Goal: Check status: Check status

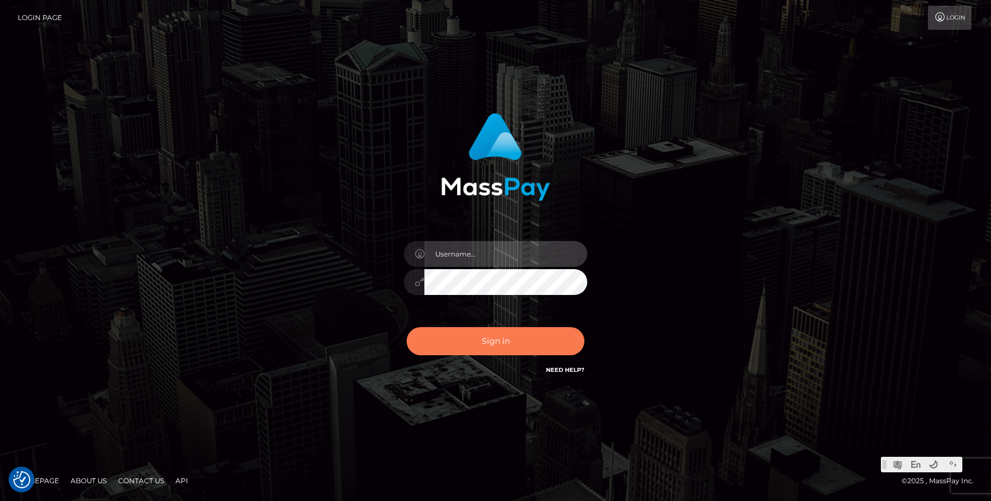
type input "Jonhill.barry"
click at [512, 342] on button "Sign in" at bounding box center [496, 341] width 178 height 28
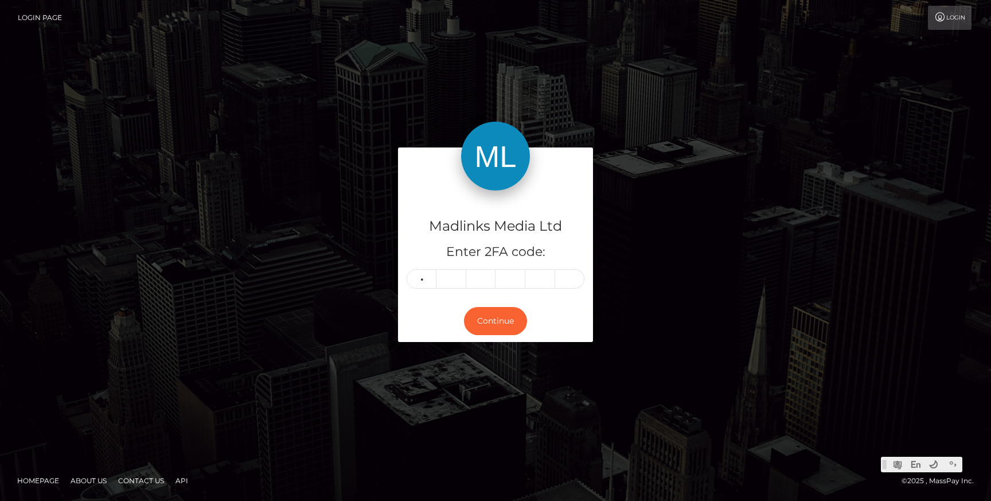
type input "9"
type input "4"
type input "0"
type input "2"
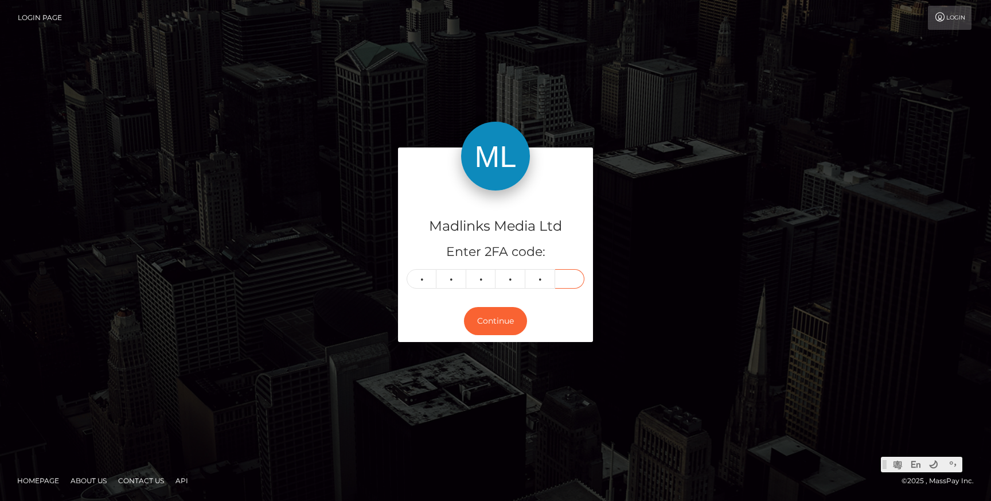
type input "1"
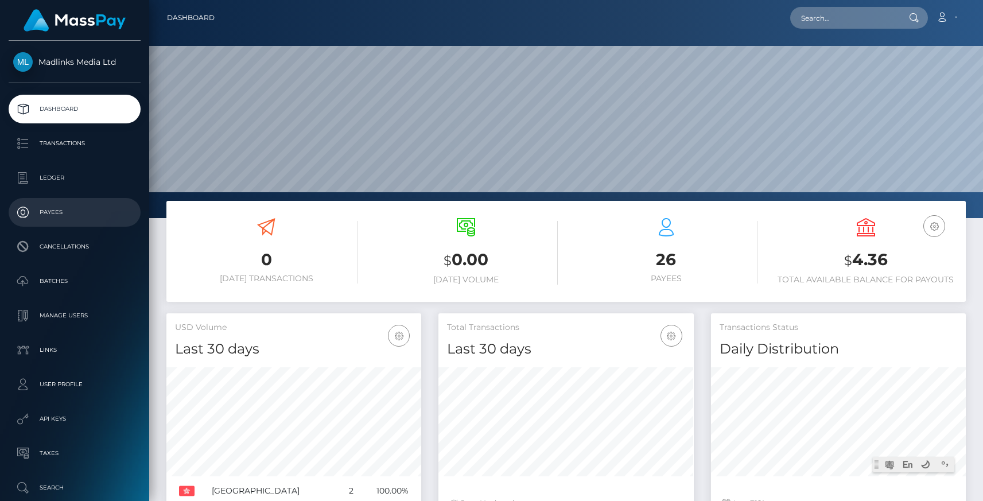
click at [63, 206] on p "Payees" at bounding box center [74, 212] width 123 height 17
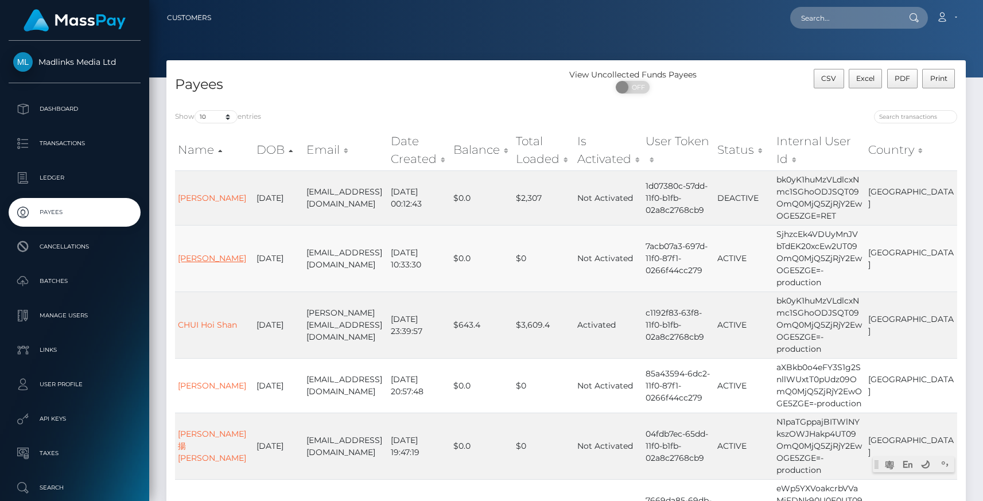
click at [201, 258] on link "NG Lee Hung" at bounding box center [212, 258] width 68 height 10
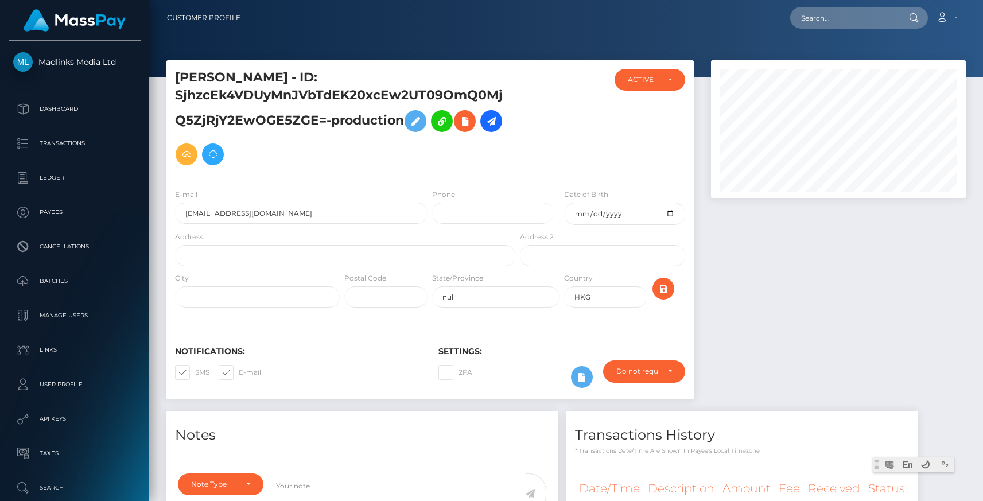
scroll to position [138, 255]
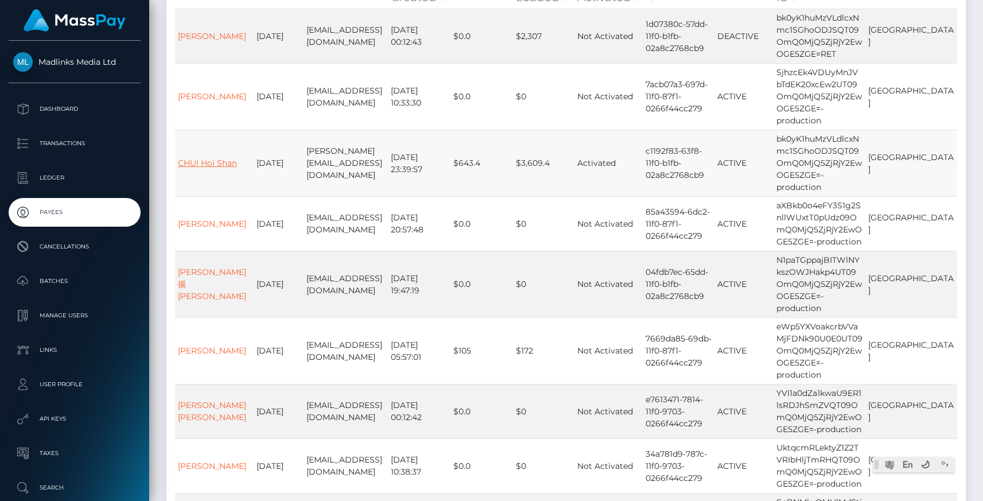
scroll to position [159, 0]
click at [193, 170] on link "CHUI Hoi Shan" at bounding box center [207, 165] width 59 height 10
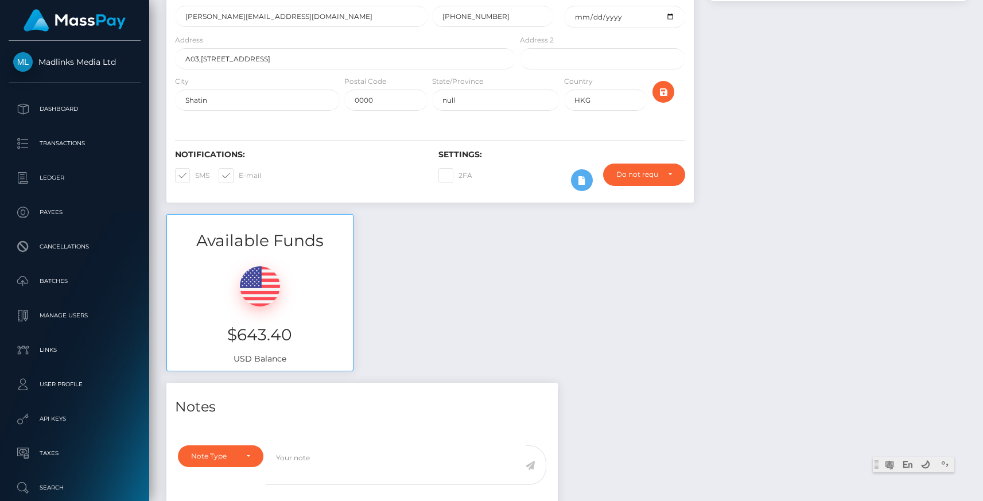
scroll to position [239, 0]
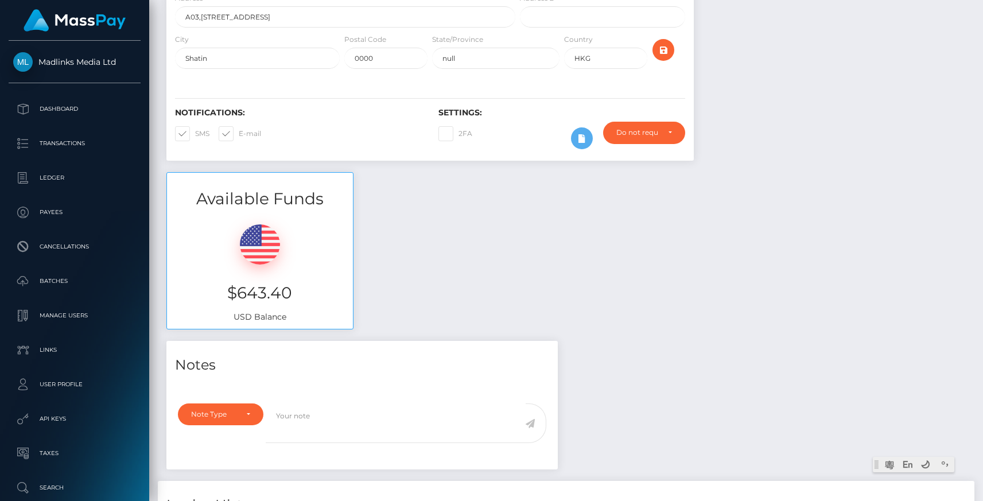
click at [595, 311] on div "Available Funds $643.40 USD Balance" at bounding box center [566, 256] width 816 height 169
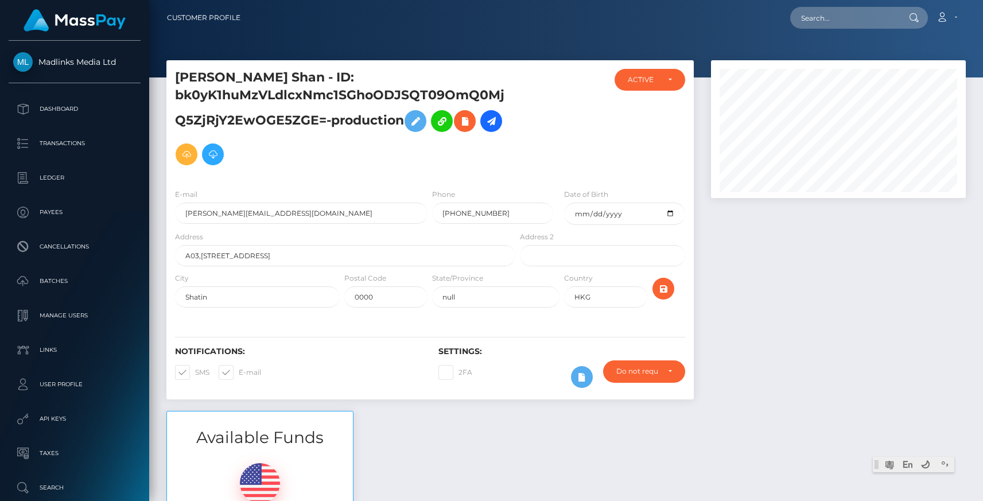
click at [555, 167] on div at bounding box center [561, 124] width 88 height 111
drag, startPoint x: 614, startPoint y: 216, endPoint x: 561, endPoint y: 215, distance: 52.8
click at [561, 215] on div "E-mail [PERSON_NAME][EMAIL_ADDRESS][DOMAIN_NAME] Phone [PHONE_NUMBER] Date of B…" at bounding box center [429, 209] width 527 height 42
click at [595, 166] on div at bounding box center [561, 124] width 88 height 111
click at [40, 111] on p "Dashboard" at bounding box center [74, 108] width 123 height 17
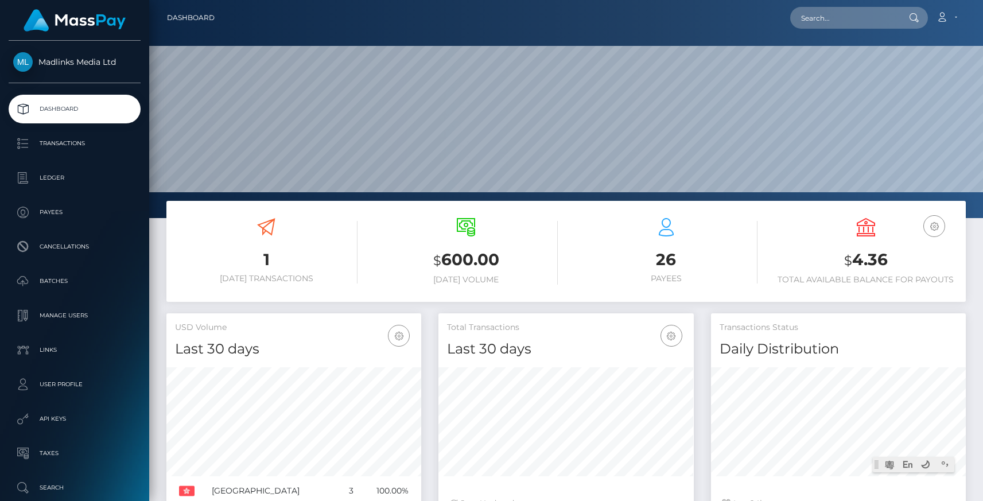
scroll to position [203, 255]
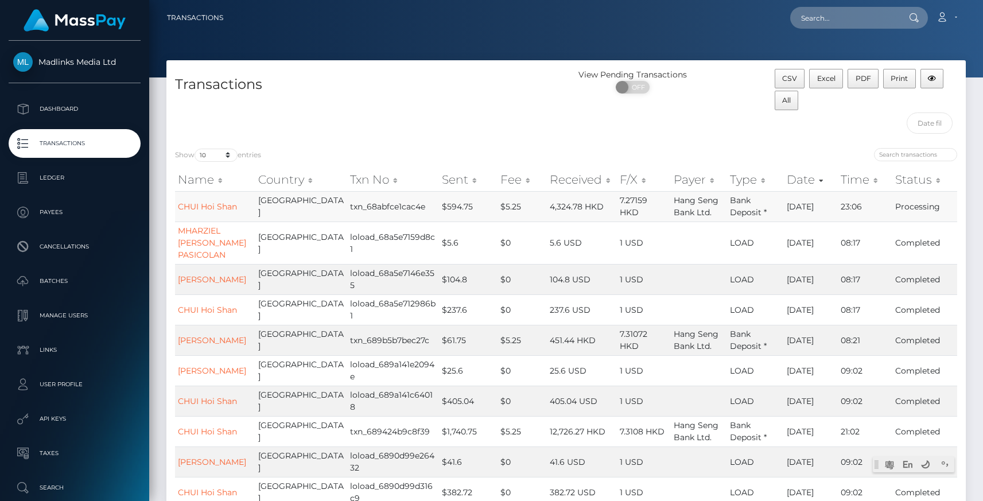
click at [462, 214] on td "$594.75" at bounding box center [468, 206] width 59 height 30
click at [462, 206] on td "$594.75" at bounding box center [468, 206] width 59 height 30
click at [880, 211] on td "23:06" at bounding box center [864, 206] width 54 height 30
click at [905, 206] on td "Processing" at bounding box center [924, 206] width 65 height 30
click at [197, 208] on link "CHUI Hoi Shan" at bounding box center [207, 206] width 59 height 10
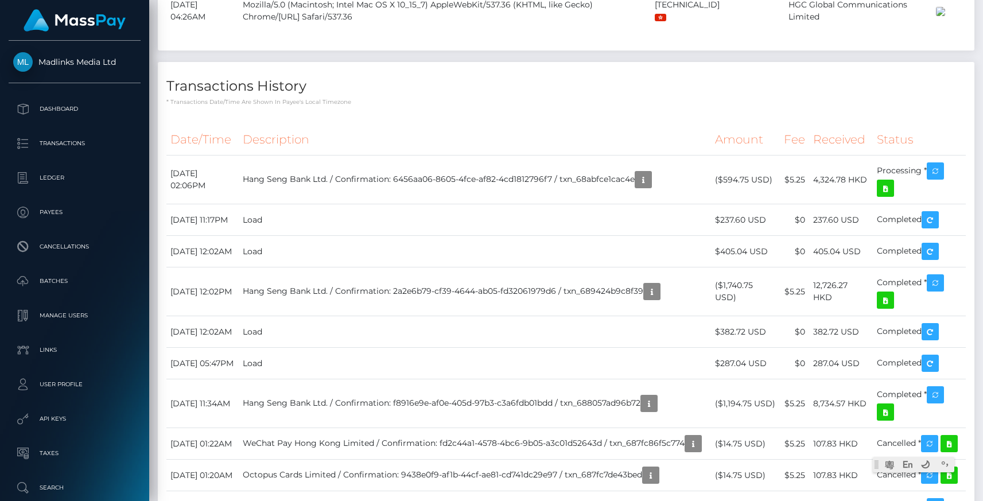
scroll to position [1075, 0]
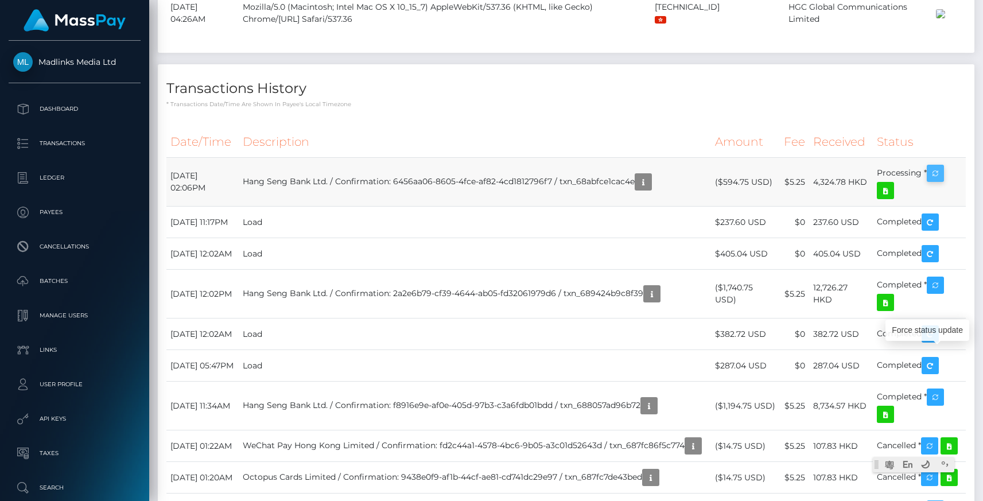
click at [944, 182] on button "button" at bounding box center [934, 173] width 17 height 17
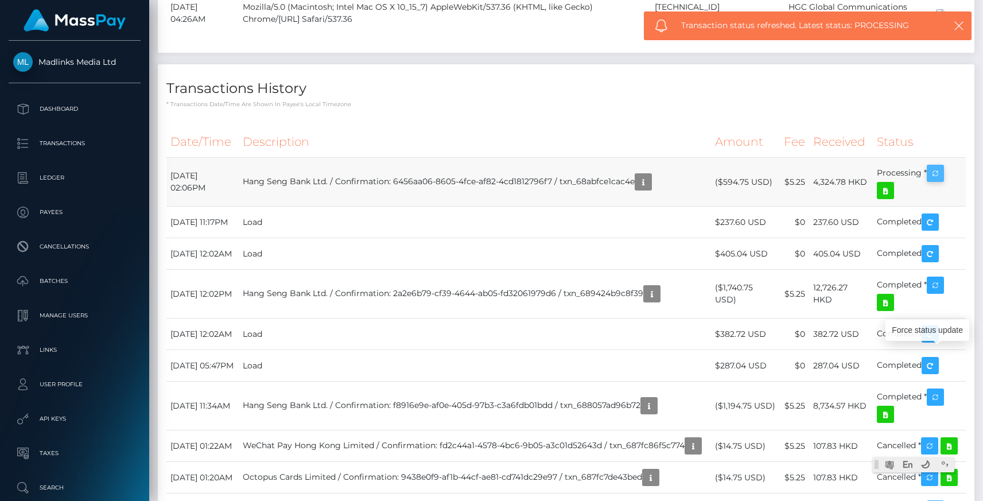
click at [936, 181] on icon "button" at bounding box center [935, 173] width 14 height 14
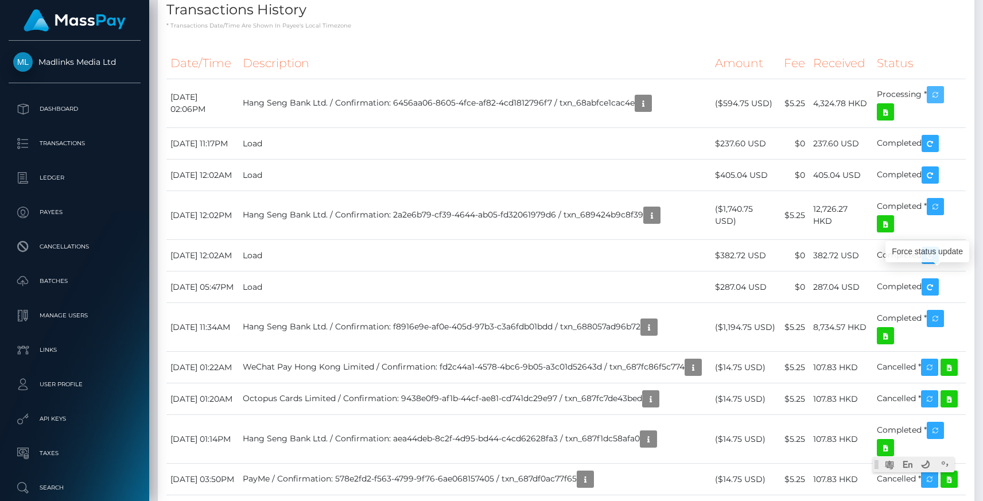
scroll to position [1160, 0]
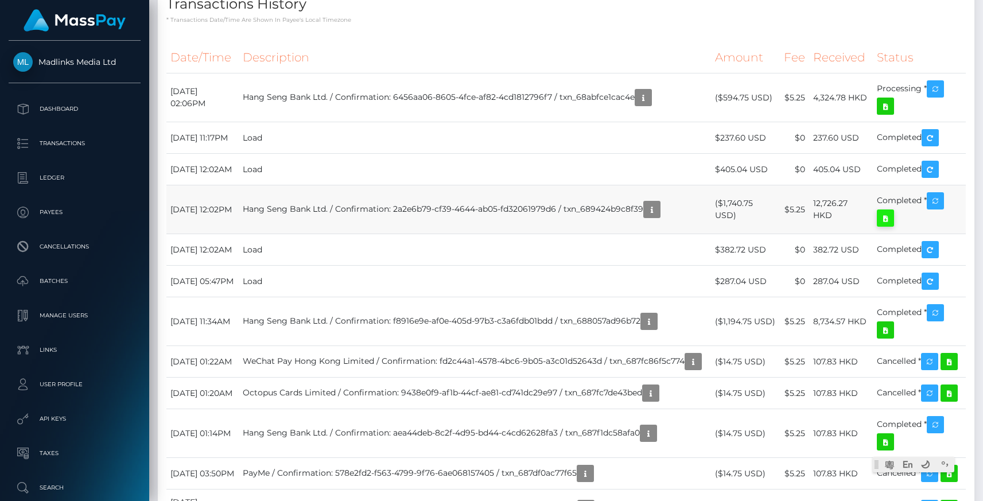
click at [878, 227] on link at bounding box center [884, 217] width 17 height 17
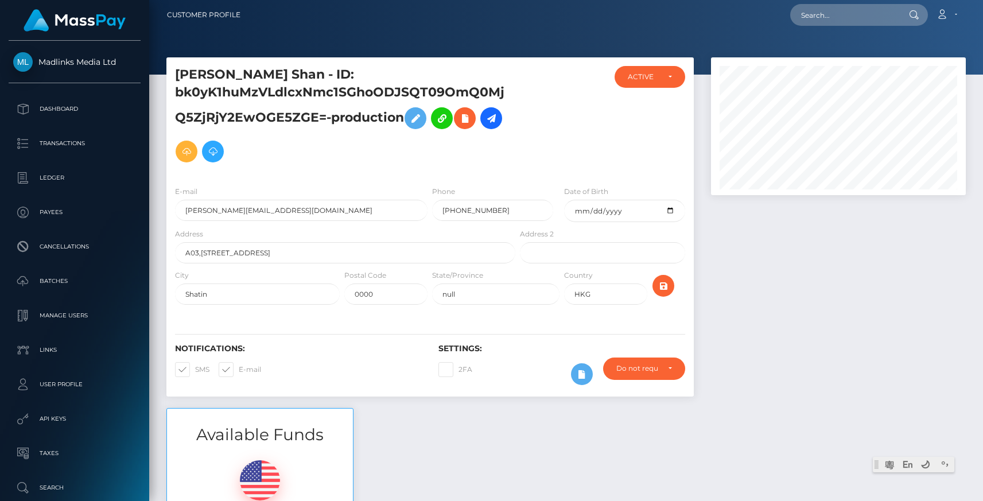
scroll to position [0, 0]
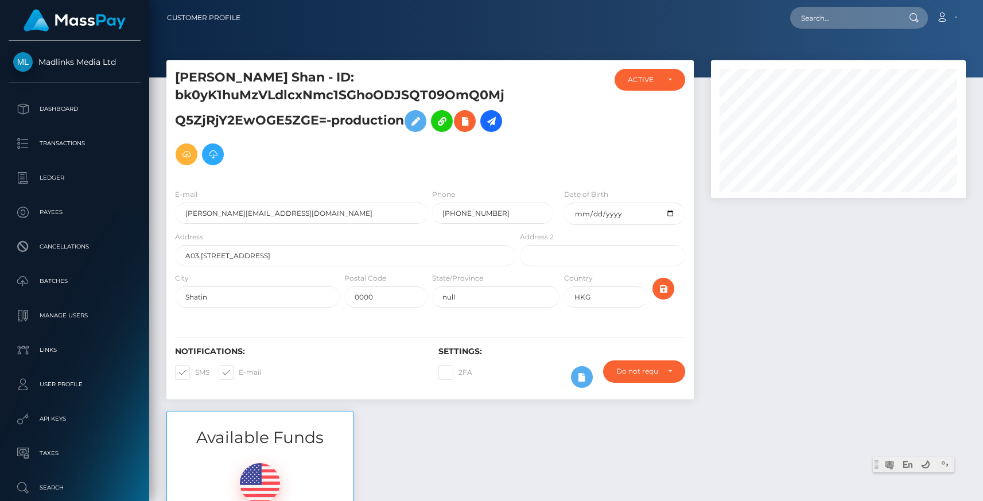
click at [778, 322] on div at bounding box center [838, 235] width 272 height 350
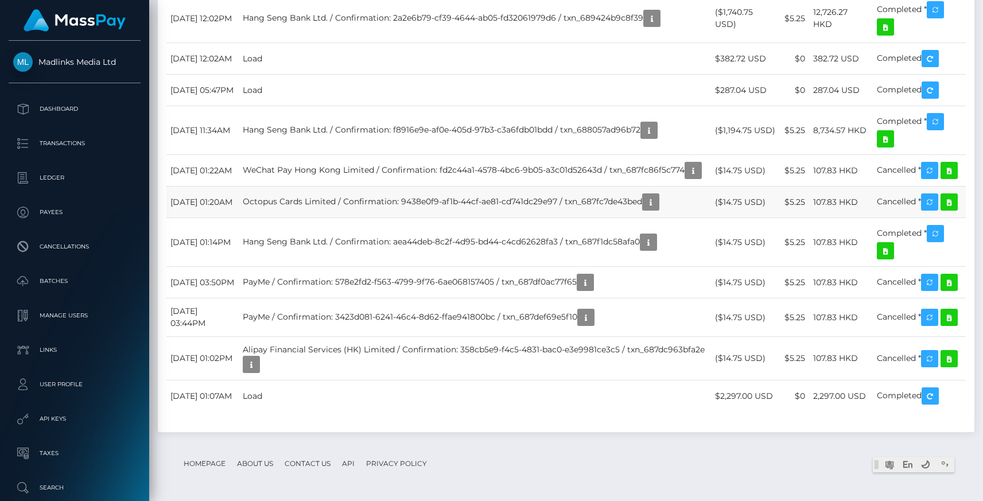
scroll to position [1171, 0]
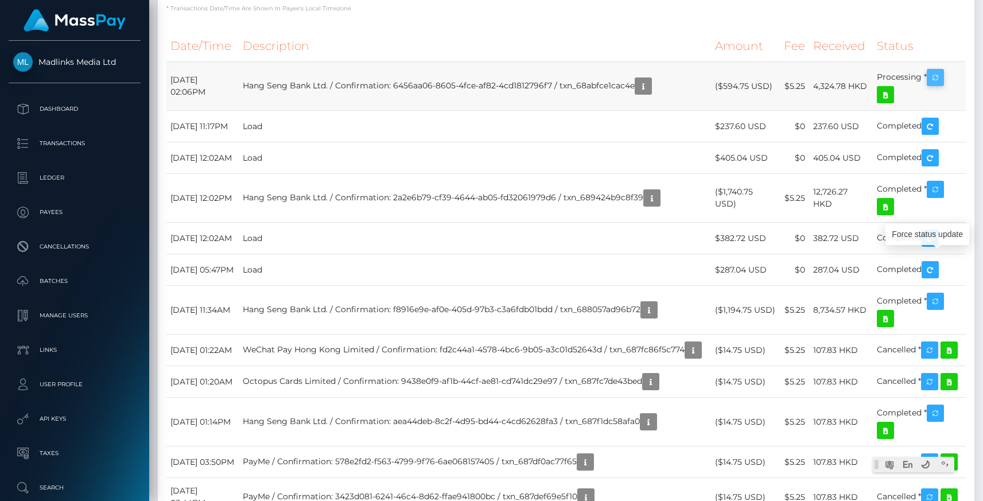
click at [937, 85] on icon "button" at bounding box center [935, 78] width 14 height 14
click at [942, 85] on icon "button" at bounding box center [935, 78] width 14 height 14
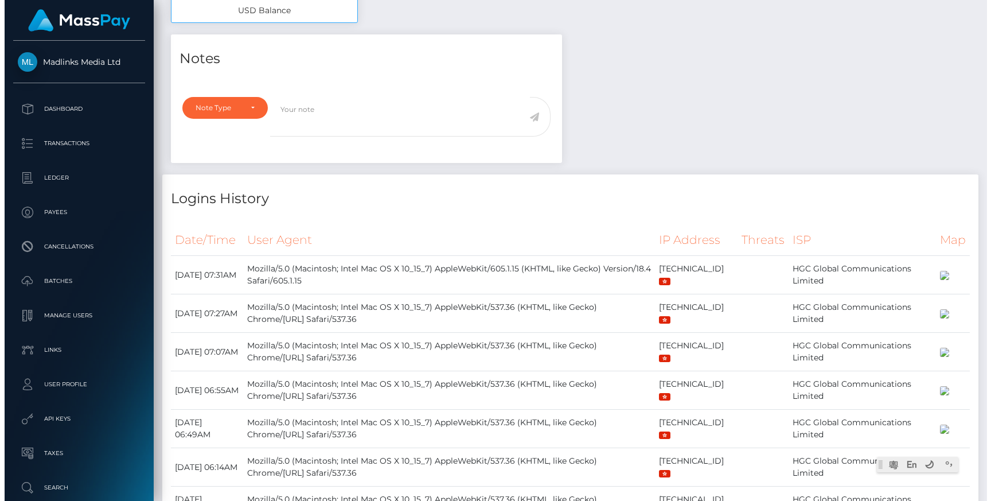
scroll to position [0, 0]
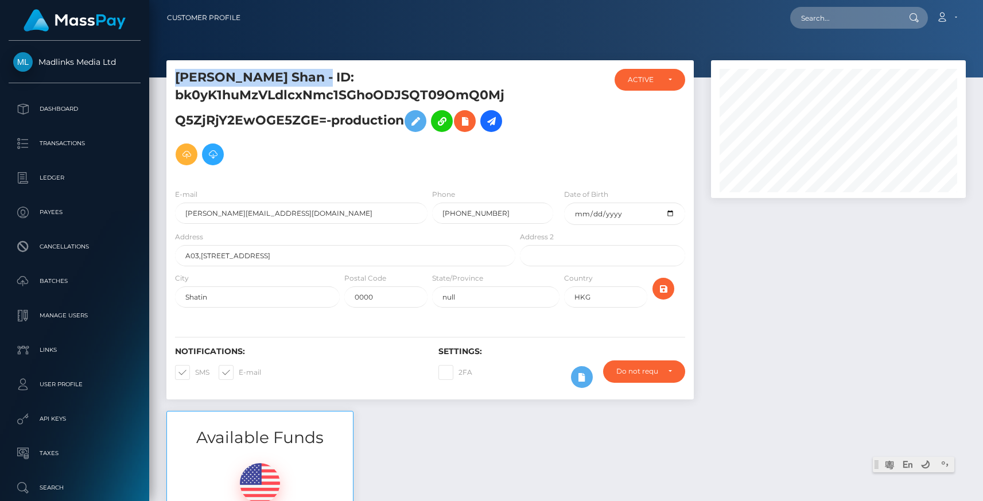
drag, startPoint x: 175, startPoint y: 79, endPoint x: 299, endPoint y: 76, distance: 124.5
click at [299, 76] on h5 "CHUI Hoi Shan - ID: bk0yK1huMzVLdlcxNmc1SGhoODJSQT09OmQ0MjQ5ZjRjY2EwOGE5ZGE=-pr…" at bounding box center [342, 120] width 334 height 102
drag, startPoint x: 299, startPoint y: 76, endPoint x: 293, endPoint y: 76, distance: 6.3
click at [298, 76] on h5 "CHUI Hoi Shan - ID: bk0yK1huMzVLdlcxNmc1SGhoODJSQT09OmQ0MjQ5ZjRjY2EwOGE5ZGE=-pr…" at bounding box center [342, 120] width 334 height 102
drag, startPoint x: 271, startPoint y: 78, endPoint x: 162, endPoint y: 79, distance: 109.6
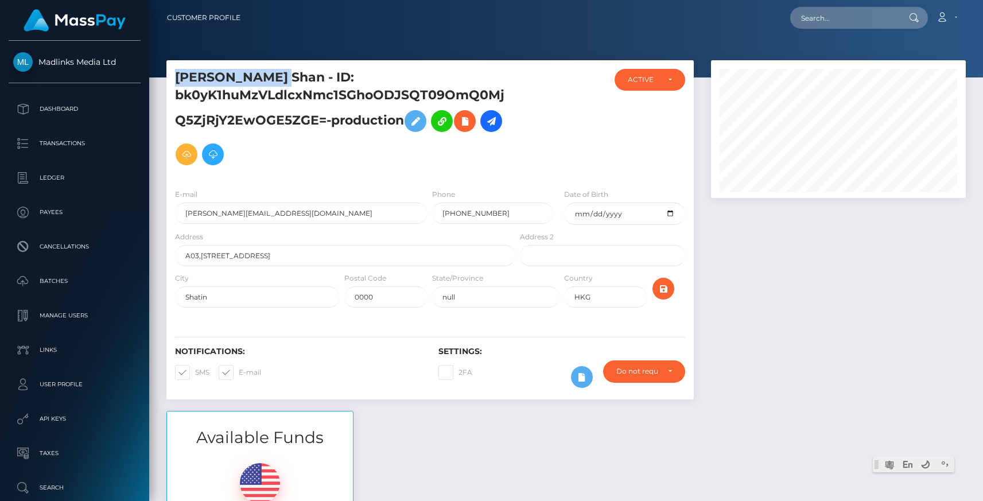
click at [162, 79] on div "CHUI Hoi Shan - ID: bk0yK1huMzVLdlcxNmc1SGhoODJSQT09OmQ0MjQ5ZjRjY2EwOGE5ZGE=-pr…" at bounding box center [430, 235] width 544 height 350
click at [513, 153] on div "CHUI Hoi Shan - ID: bk0yK1huMzVLdlcxNmc1SGhoODJSQT09OmQ0MjQ5ZjRjY2EwOGE5ZGE=-pr…" at bounding box center [341, 124] width 351 height 111
drag, startPoint x: 171, startPoint y: 75, endPoint x: 275, endPoint y: 75, distance: 104.4
click at [275, 75] on div "CHUI Hoi Shan - ID: bk0yK1huMzVLdlcxNmc1SGhoODJSQT09OmQ0MjQ5ZjRjY2EwOGE5ZGE=-pr…" at bounding box center [341, 124] width 351 height 111
click at [189, 76] on h5 "CHUI Hoi Shan - ID: bk0yK1huMzVLdlcxNmc1SGhoODJSQT09OmQ0MjQ5ZjRjY2EwOGE5ZGE=-pr…" at bounding box center [342, 120] width 334 height 102
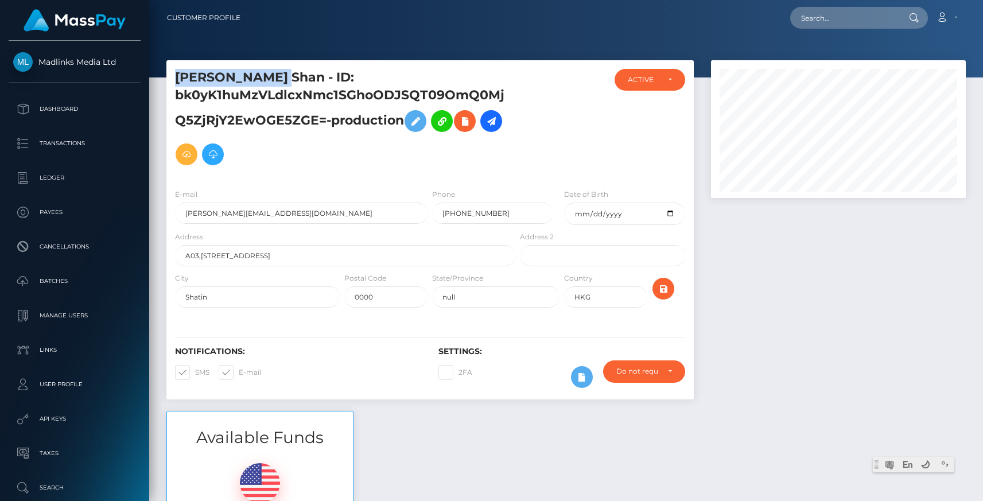
drag, startPoint x: 174, startPoint y: 78, endPoint x: 272, endPoint y: 80, distance: 98.7
click at [272, 80] on div "CHUI Hoi Shan - ID: bk0yK1huMzVLdlcxNmc1SGhoODJSQT09OmQ0MjQ5ZjRjY2EwOGE5ZGE=-pr…" at bounding box center [341, 124] width 351 height 111
click at [409, 124] on button at bounding box center [415, 121] width 22 height 22
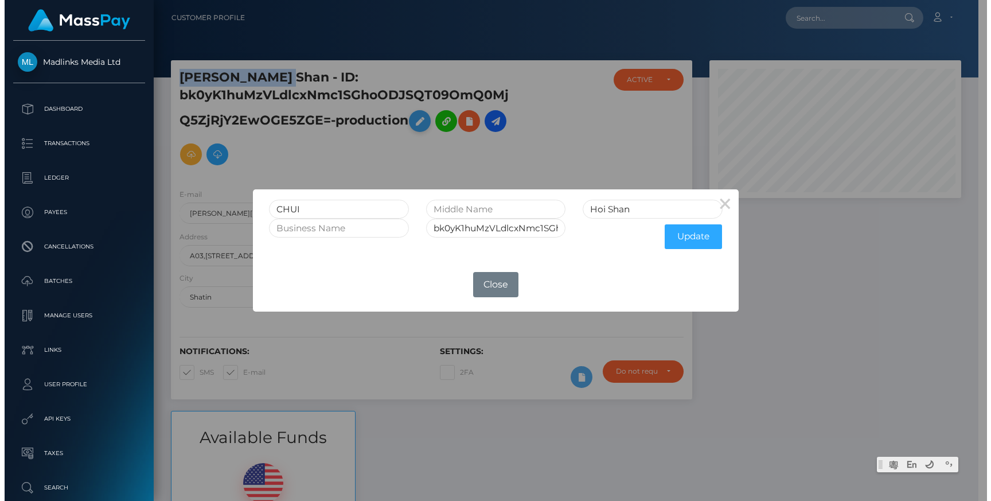
scroll to position [573444, 573326]
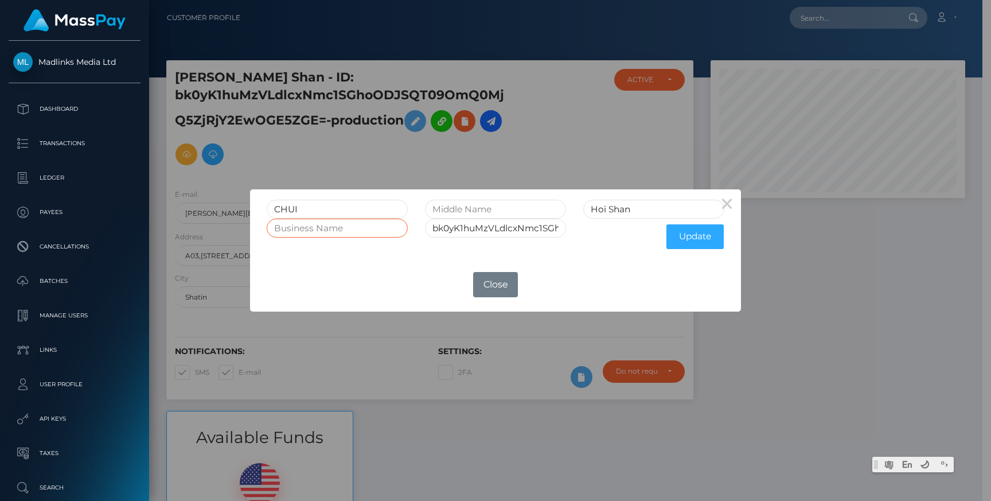
click at [367, 224] on input "text" at bounding box center [337, 228] width 141 height 19
type input "Madlinks Limited"
click at [706, 240] on button "Update" at bounding box center [695, 236] width 57 height 25
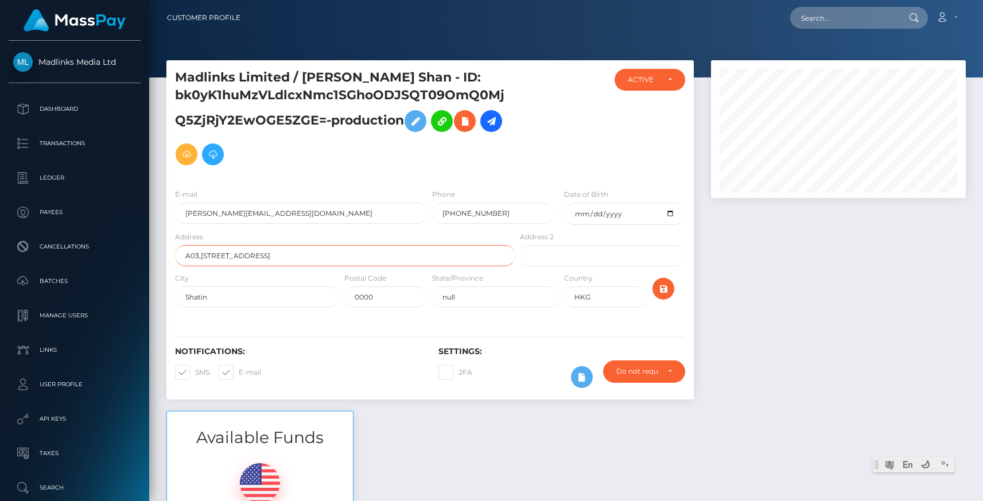
click at [364, 260] on input "A03,[STREET_ADDRESS]" at bounding box center [345, 255] width 340 height 21
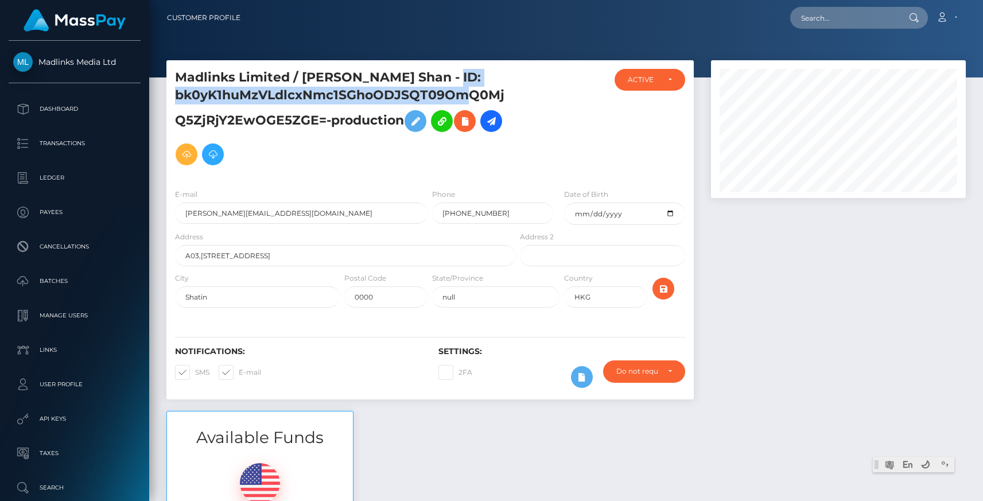
drag, startPoint x: 173, startPoint y: 100, endPoint x: 503, endPoint y: 99, distance: 330.4
click at [503, 99] on div "Madlinks Limited / [PERSON_NAME] Shan - ID: bk0yK1huMzVLdlcxNmc1SGhoODJSQT09OmQ…" at bounding box center [341, 124] width 351 height 111
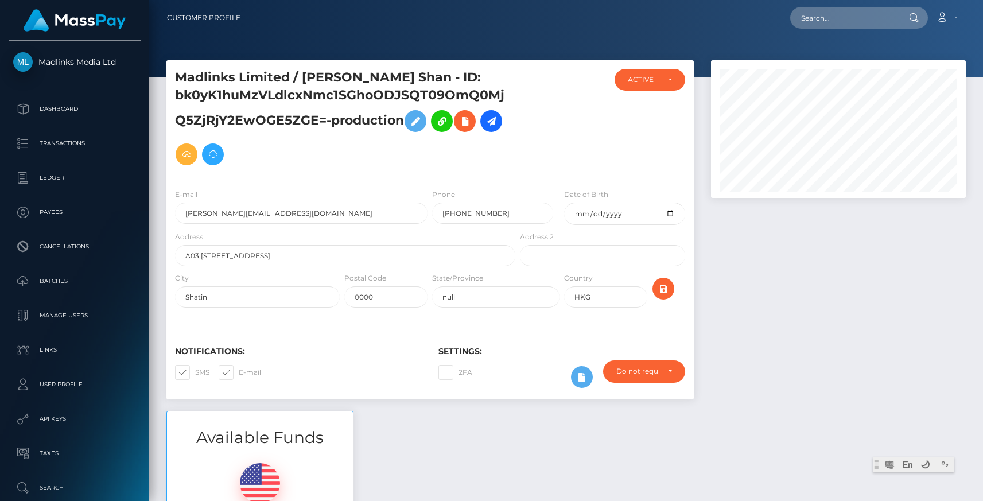
click at [519, 97] on div at bounding box center [561, 124] width 88 height 111
drag, startPoint x: 384, startPoint y: 256, endPoint x: 185, endPoint y: 258, distance: 199.6
click at [185, 258] on input "A03,[STREET_ADDRESS]" at bounding box center [345, 255] width 340 height 21
drag, startPoint x: 495, startPoint y: 212, endPoint x: 427, endPoint y: 211, distance: 68.3
click at [427, 211] on div "E-mail [PERSON_NAME][EMAIL_ADDRESS][DOMAIN_NAME] Phone [PHONE_NUMBER] Date of B…" at bounding box center [429, 209] width 527 height 42
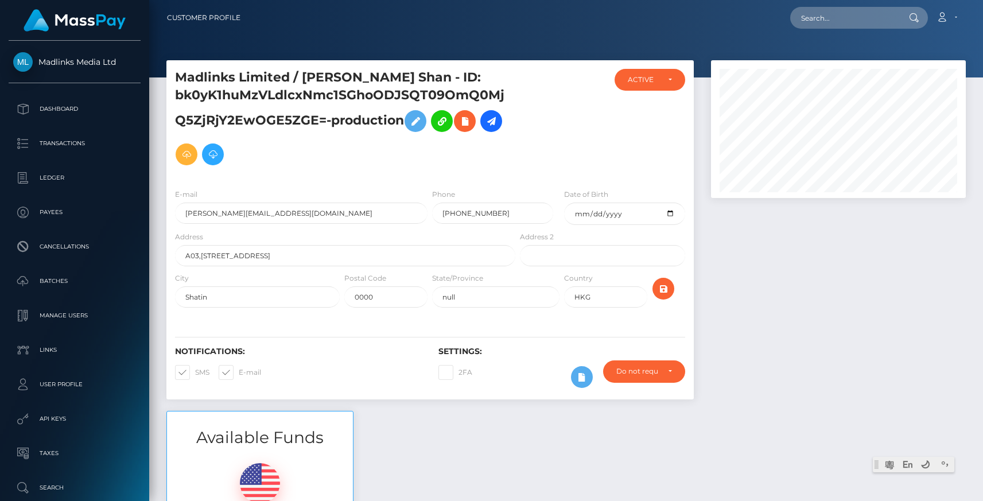
click at [372, 164] on h5 "Madlinks Limited / [PERSON_NAME] Shan - ID: bk0yK1huMzVLdlcxNmc1SGhoODJSQT09OmQ…" at bounding box center [342, 120] width 334 height 102
drag, startPoint x: 494, startPoint y: 211, endPoint x: 424, endPoint y: 207, distance: 70.7
click at [424, 207] on div "E-mail [PERSON_NAME][EMAIL_ADDRESS][DOMAIN_NAME] Phone [PHONE_NUMBER] Date of B…" at bounding box center [429, 209] width 527 height 42
click at [398, 168] on h5 "Madlinks Limited / [PERSON_NAME] Shan - ID: bk0yK1huMzVLdlcxNmc1SGhoODJSQT09OmQ…" at bounding box center [342, 120] width 334 height 102
click at [786, 313] on div at bounding box center [838, 235] width 272 height 350
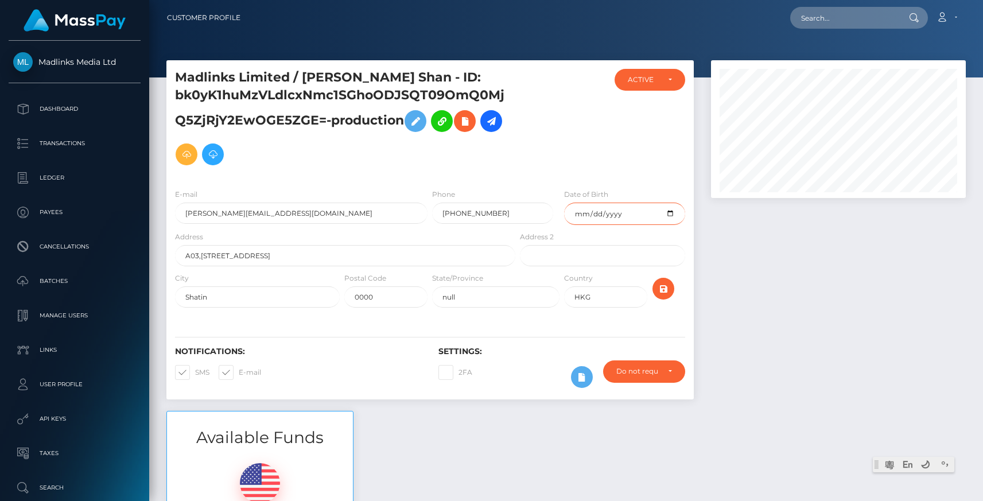
click at [637, 207] on input "1978-10-17" at bounding box center [624, 213] width 121 height 22
click at [630, 152] on div "ACTIVE DEACTIVE CLOSED ACTIVE" at bounding box center [650, 124] width 88 height 111
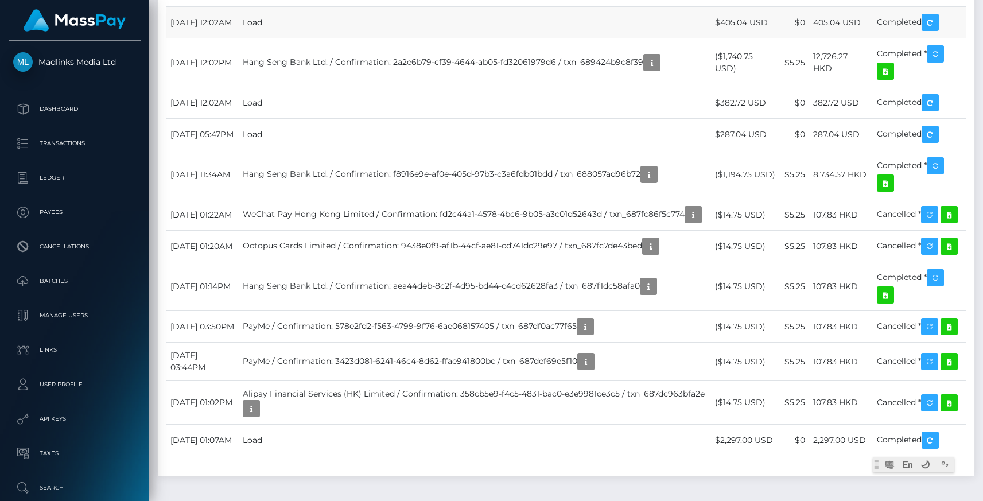
scroll to position [1243, 0]
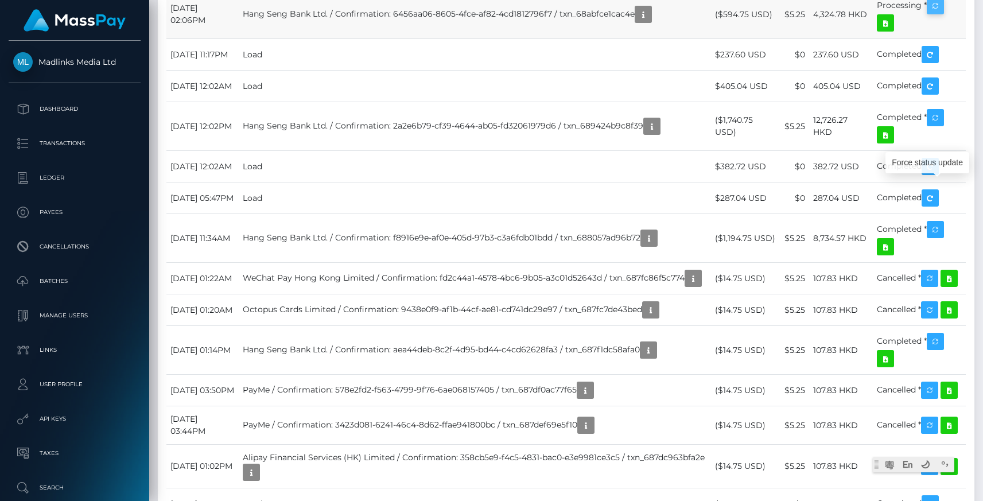
click at [933, 13] on icon "button" at bounding box center [935, 6] width 14 height 14
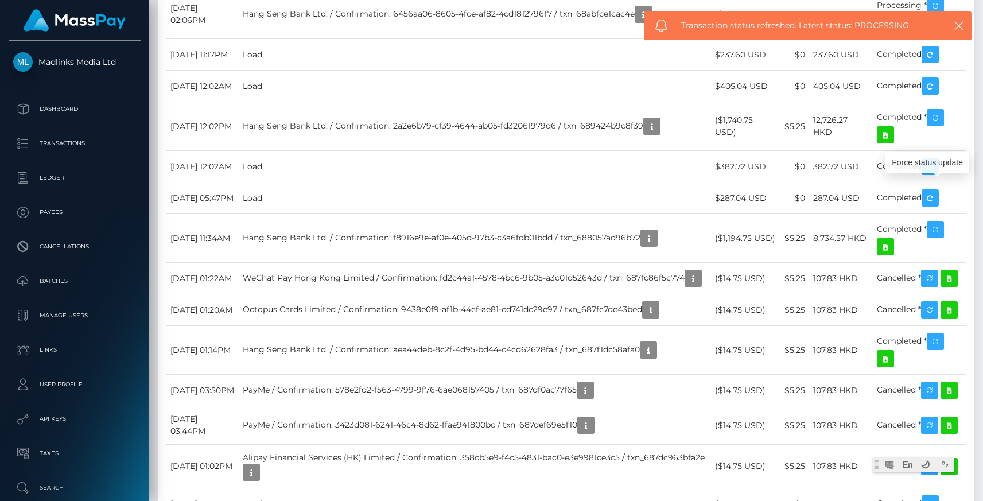
click at [584, 123] on div "Transactions History * Transactions date/time are shown in payee's local timezo…" at bounding box center [566, 218] width 816 height 643
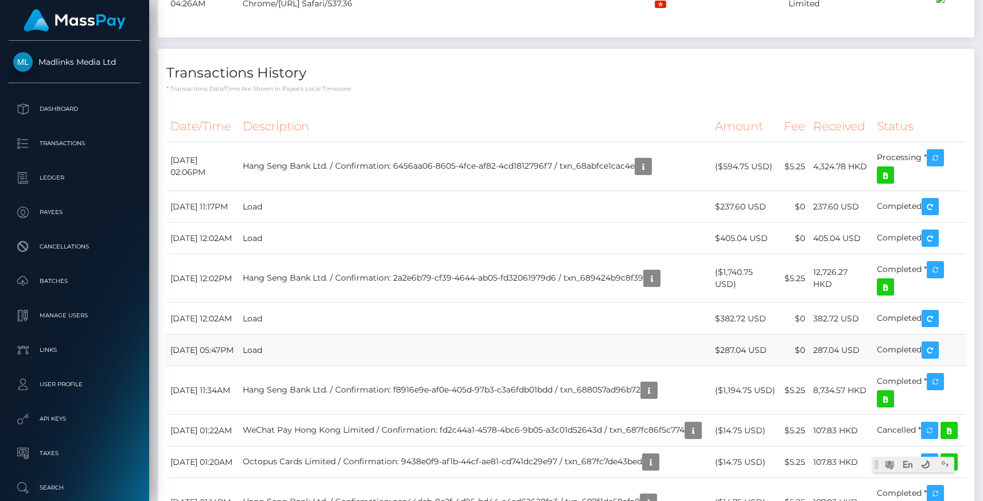
scroll to position [1082, 0]
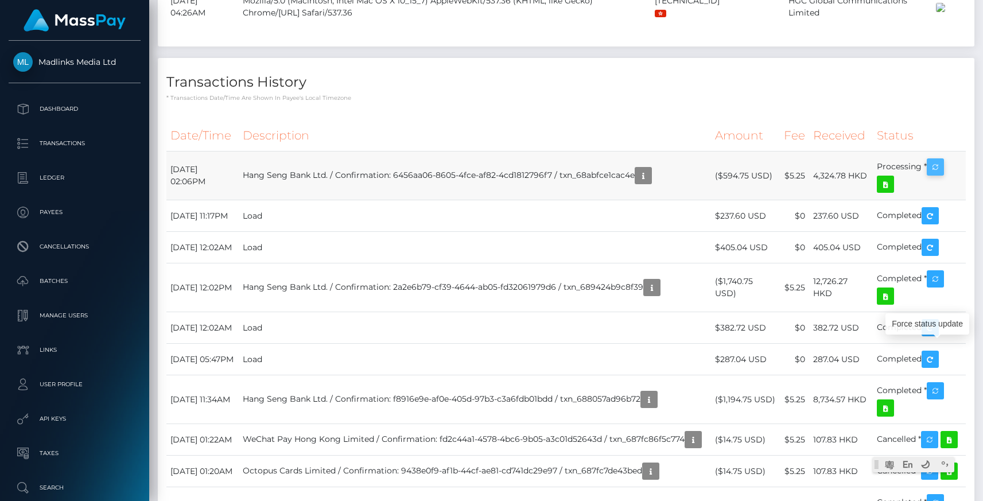
click at [944, 176] on button "button" at bounding box center [934, 166] width 17 height 17
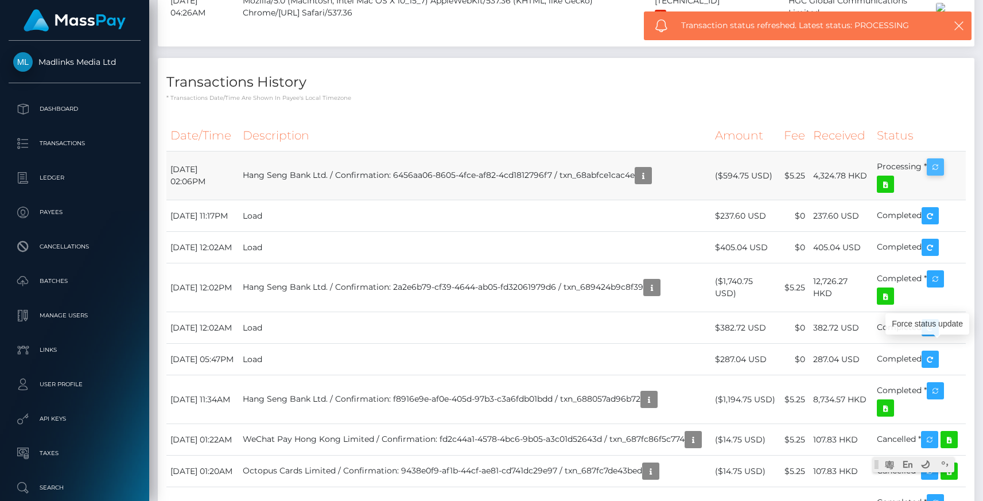
click at [935, 174] on icon "button" at bounding box center [935, 167] width 14 height 14
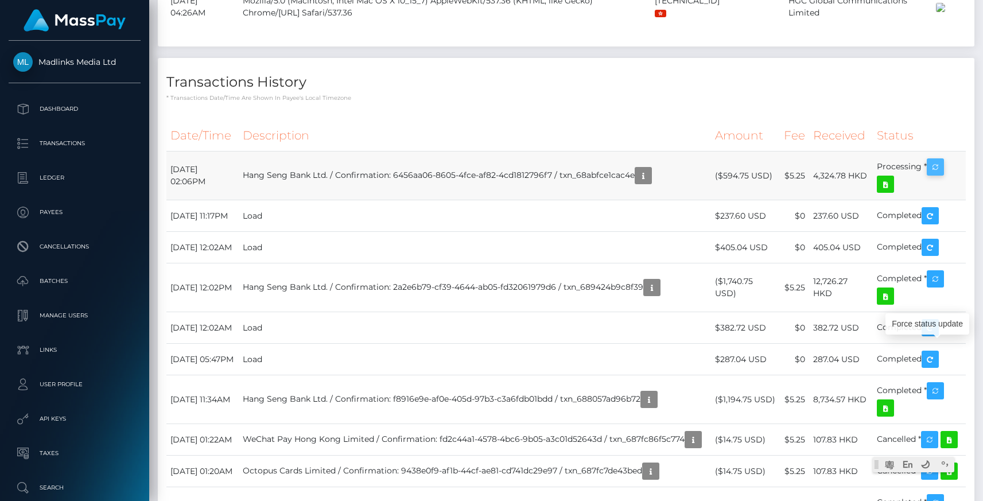
click at [938, 174] on icon "button" at bounding box center [935, 167] width 14 height 14
click at [940, 174] on icon "button" at bounding box center [935, 167] width 14 height 14
click at [931, 174] on icon "button" at bounding box center [935, 167] width 14 height 14
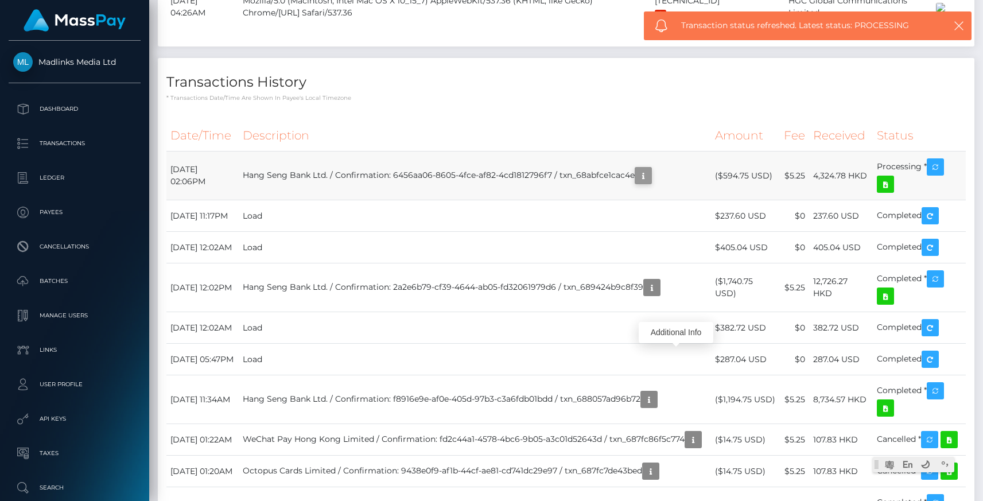
click at [650, 183] on icon "button" at bounding box center [643, 176] width 14 height 14
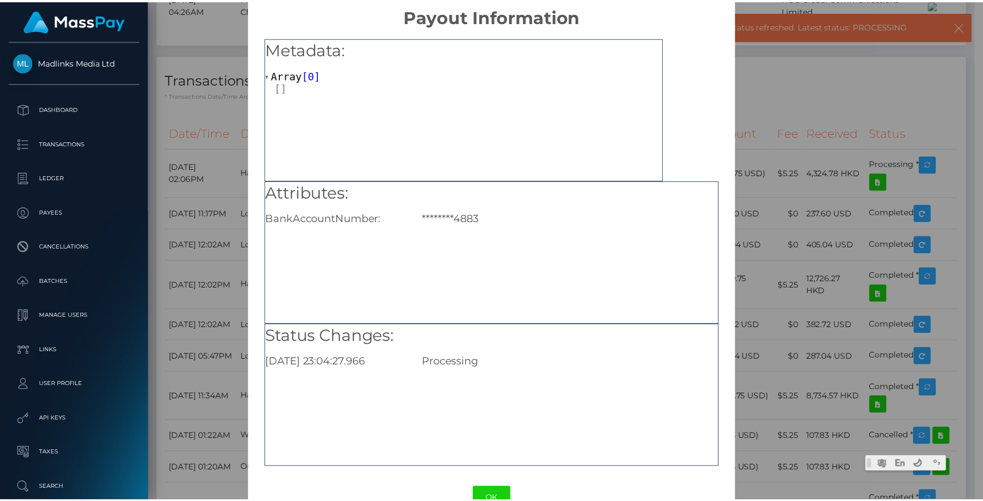
scroll to position [45, 0]
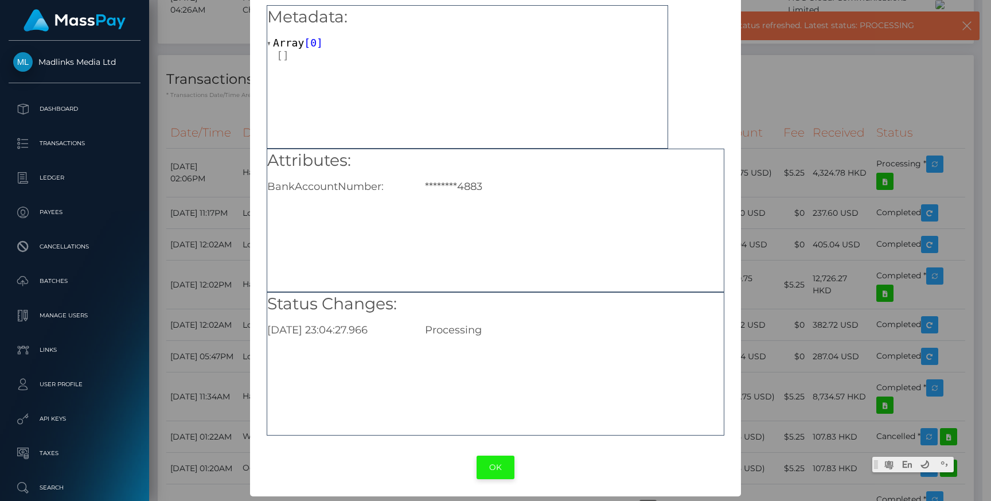
click at [493, 470] on button "OK" at bounding box center [496, 467] width 38 height 24
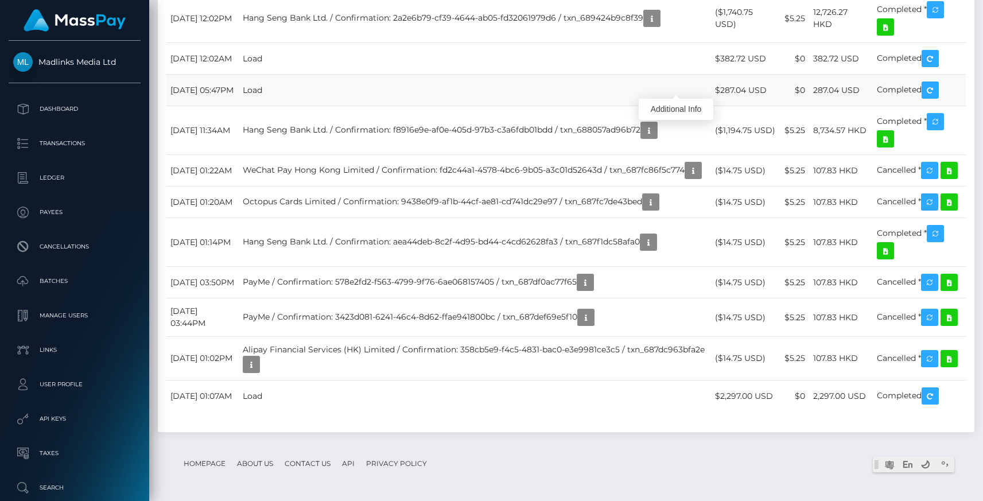
scroll to position [1344, 0]
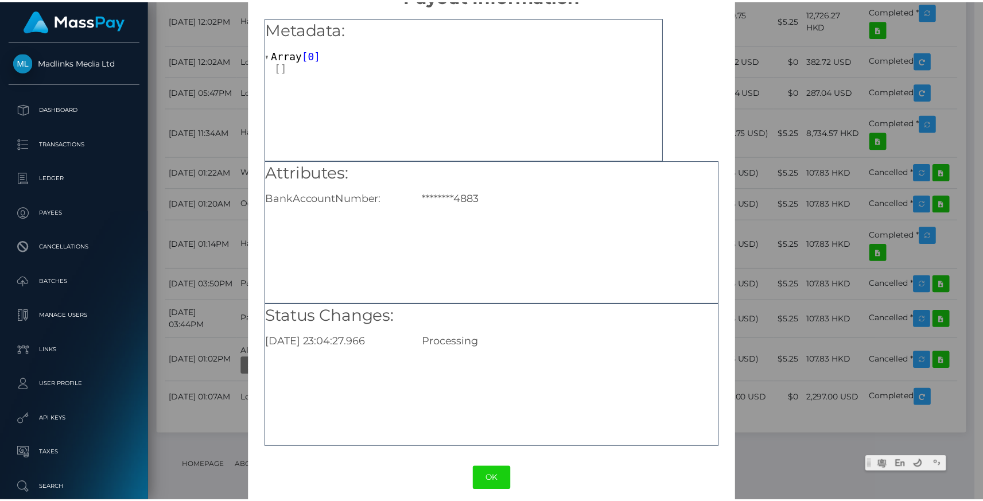
scroll to position [45, 0]
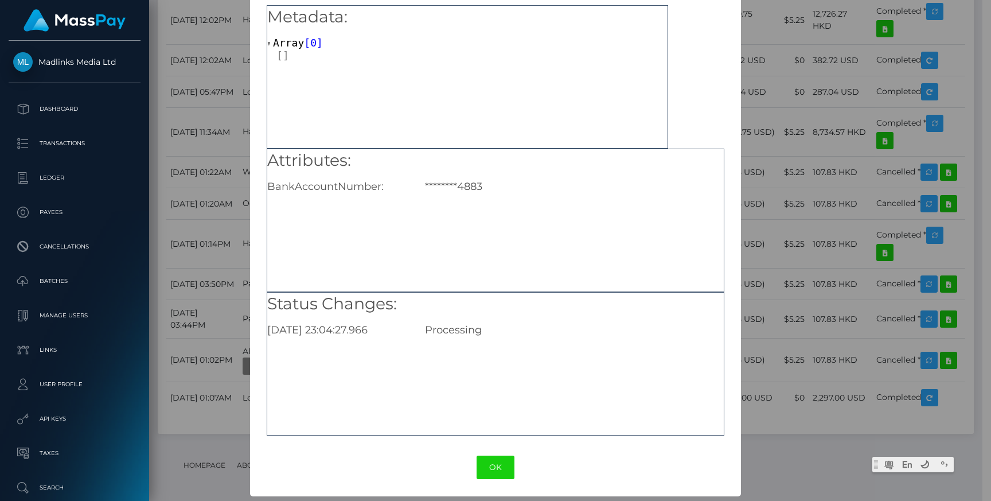
click at [505, 470] on button "OK" at bounding box center [496, 467] width 38 height 24
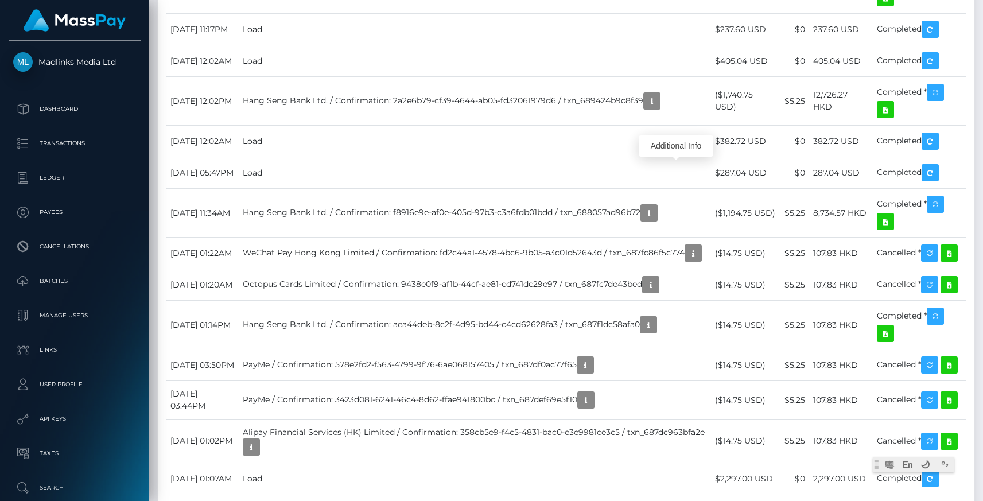
scroll to position [1124, 0]
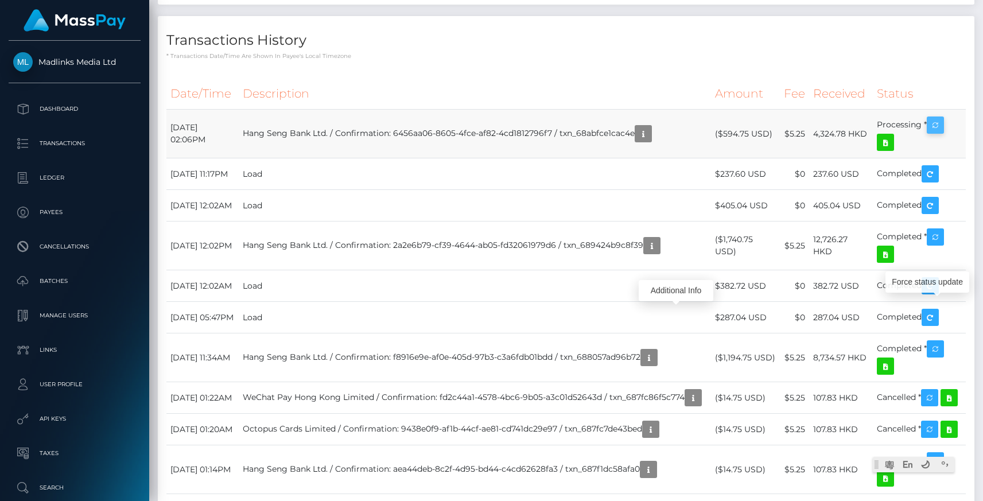
click at [939, 132] on icon "button" at bounding box center [935, 125] width 14 height 14
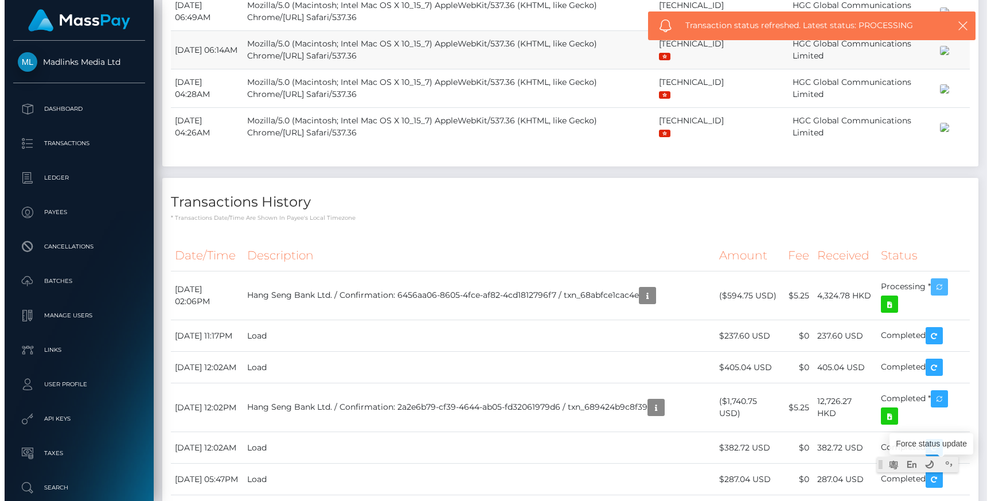
scroll to position [0, 0]
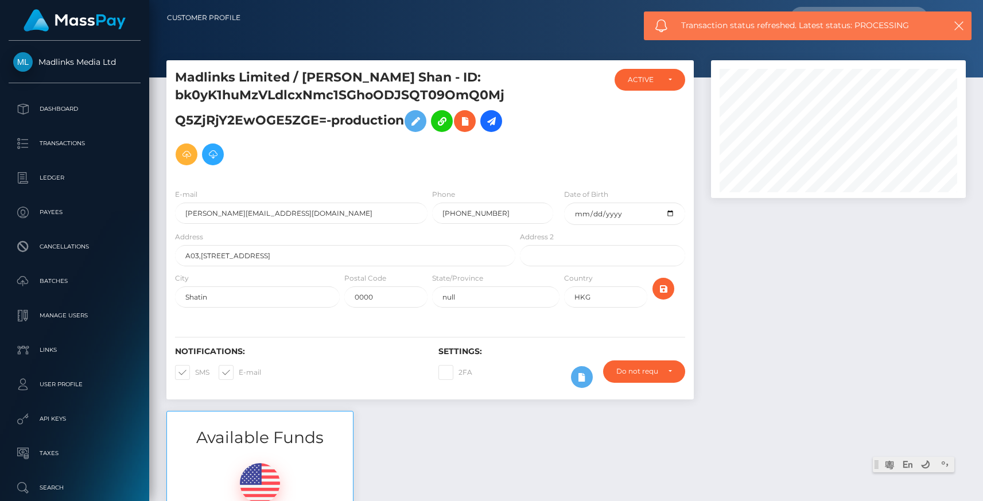
click at [586, 150] on div at bounding box center [561, 124] width 88 height 111
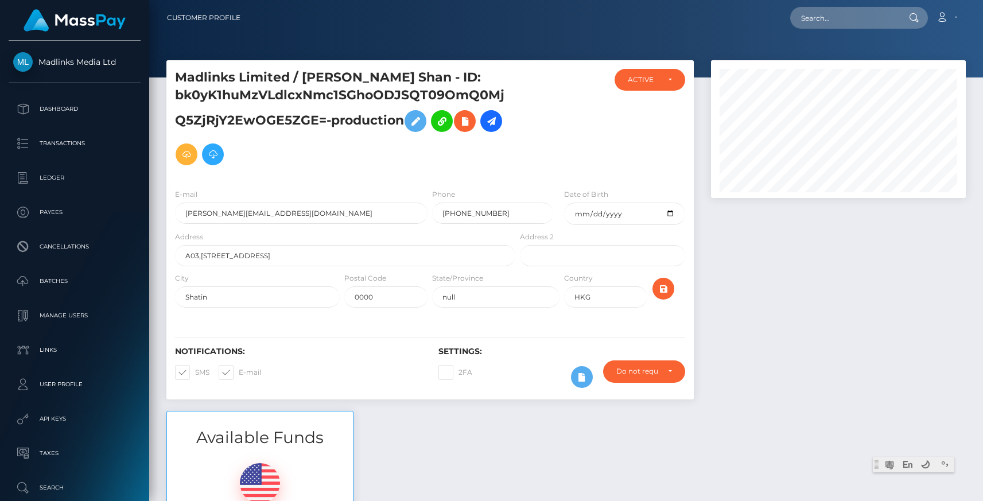
click at [586, 150] on div at bounding box center [561, 124] width 88 height 111
click at [670, 85] on div "ACTIVE" at bounding box center [649, 80] width 71 height 22
click at [519, 157] on div at bounding box center [561, 124] width 88 height 111
click at [422, 122] on icon at bounding box center [415, 121] width 14 height 14
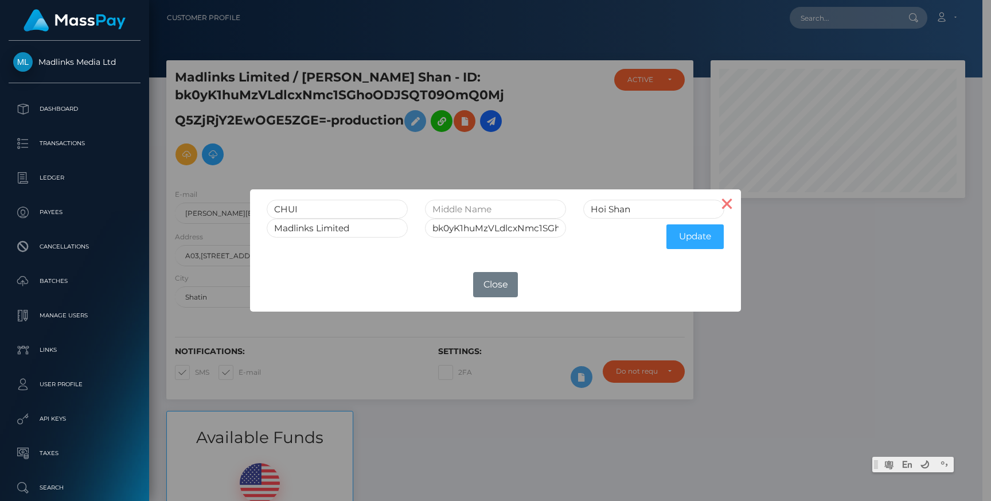
click at [728, 211] on button "×" at bounding box center [728, 203] width 28 height 28
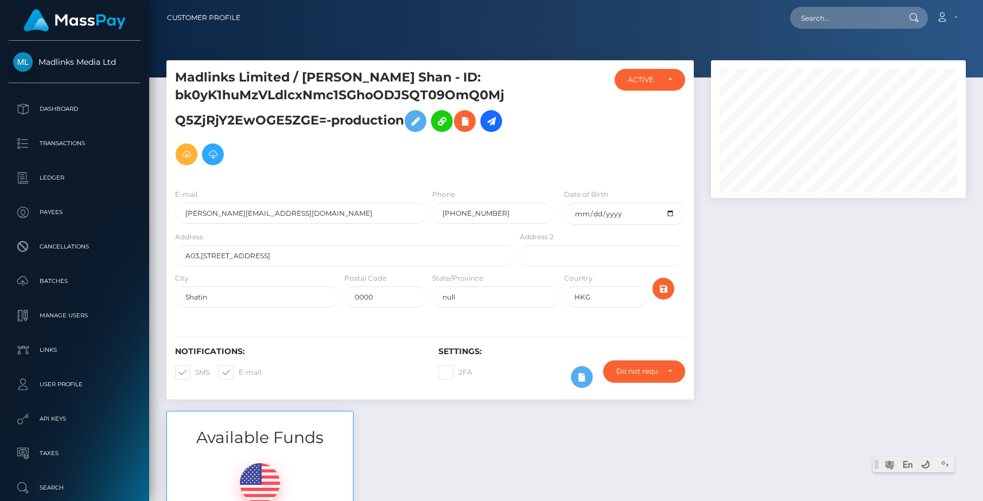
click at [591, 167] on div at bounding box center [561, 124] width 88 height 111
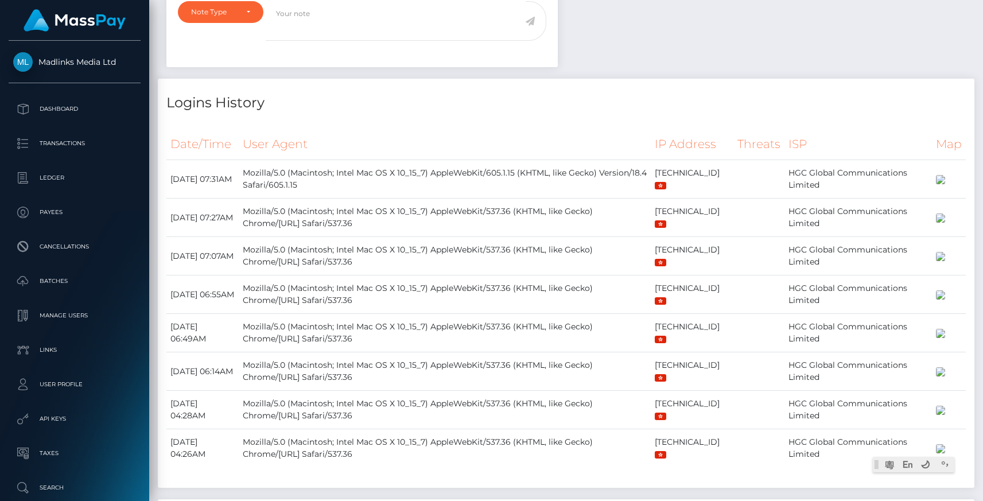
scroll to position [1030, 0]
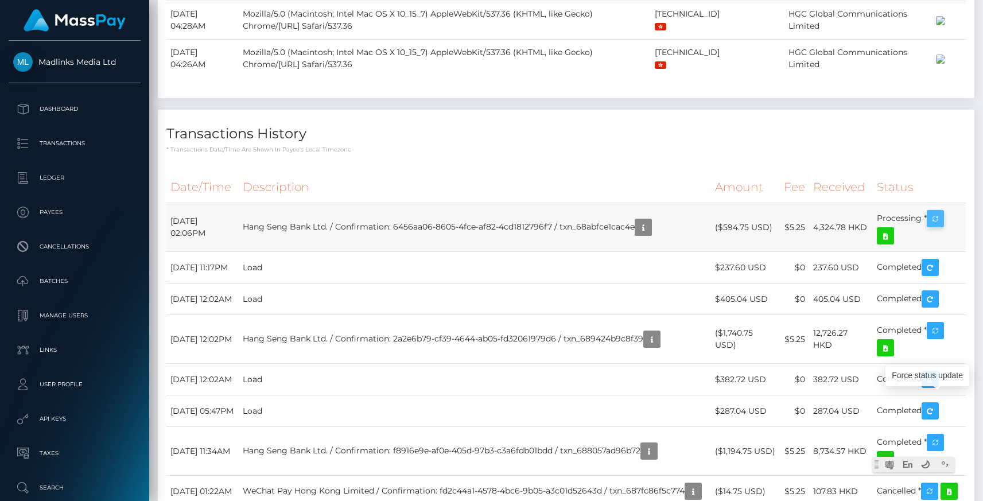
click at [936, 226] on icon "button" at bounding box center [935, 219] width 14 height 14
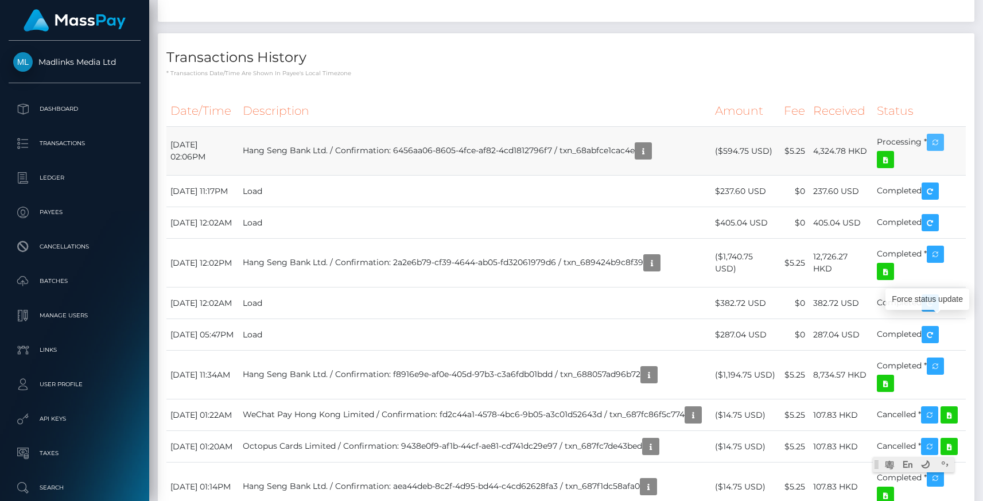
scroll to position [1122, 0]
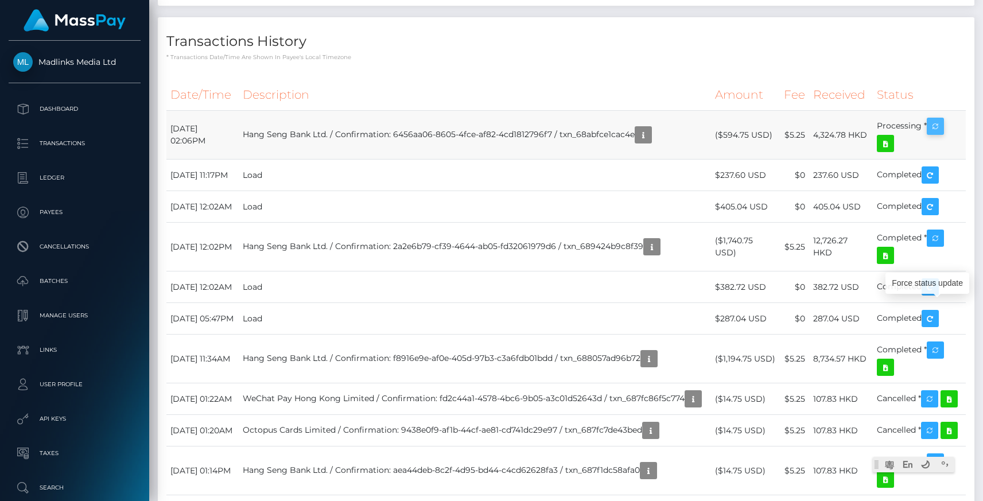
click at [941, 134] on icon "button" at bounding box center [935, 126] width 14 height 14
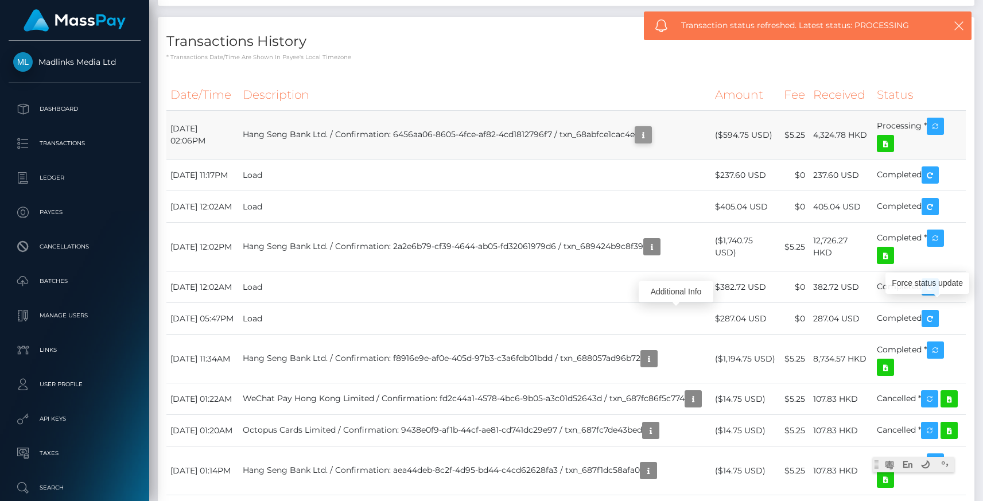
click at [650, 142] on icon "button" at bounding box center [643, 135] width 14 height 14
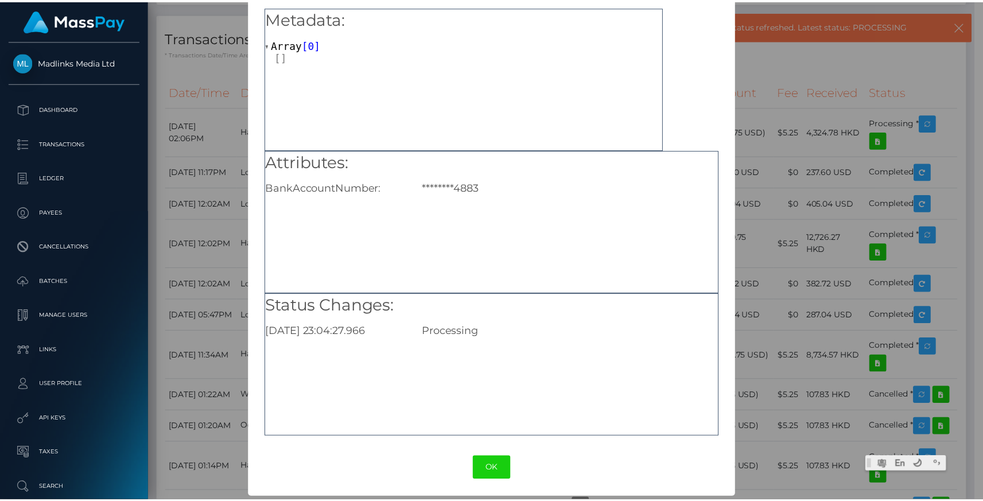
scroll to position [45, 0]
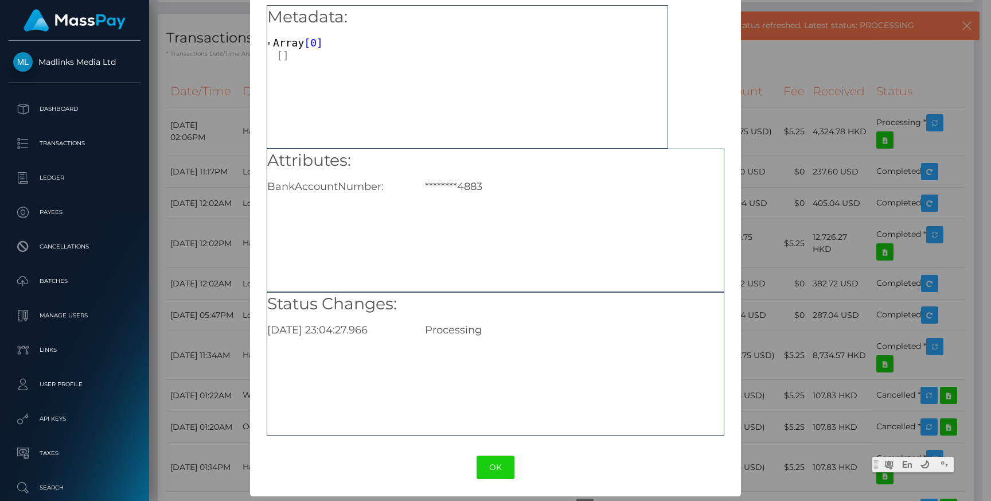
drag, startPoint x: 484, startPoint y: 465, endPoint x: 422, endPoint y: 333, distance: 145.7
click at [426, 352] on div "× Payout Information Metadata: Array [ 0 ] Attributes: BankAccountNumber: *****…" at bounding box center [495, 228] width 490 height 536
click at [311, 47] on span "0" at bounding box center [313, 43] width 6 height 12
click at [267, 44] on span at bounding box center [270, 43] width 6 height 7
click at [495, 467] on button "OK" at bounding box center [496, 467] width 38 height 24
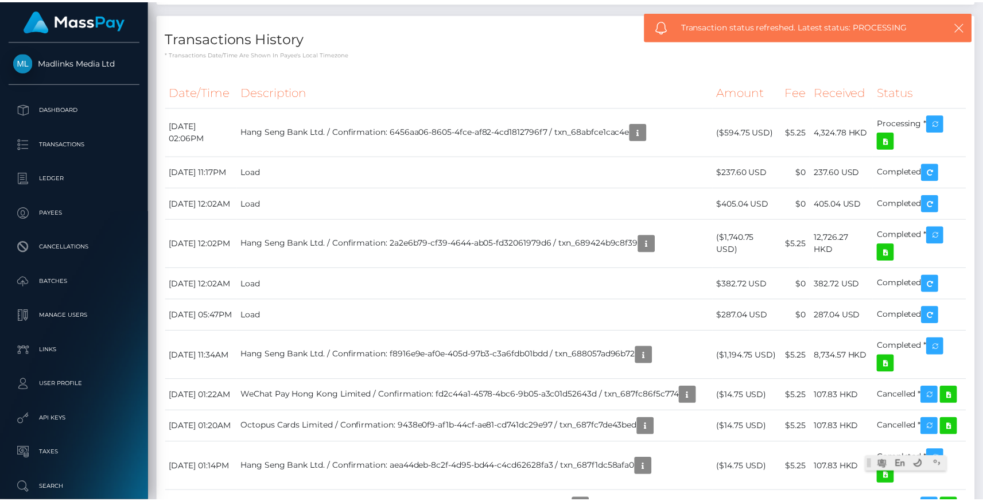
scroll to position [573444, 573326]
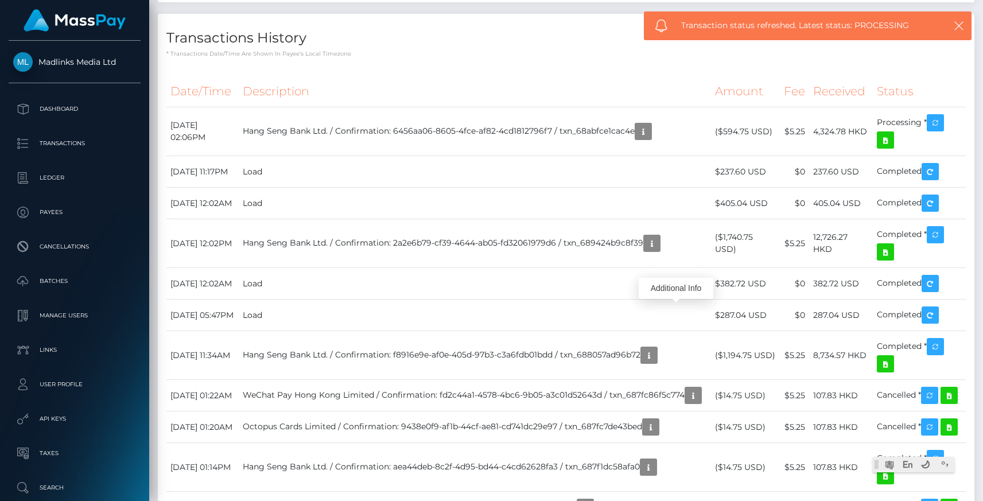
click at [507, 48] on h4 "Transactions History" at bounding box center [565, 38] width 799 height 20
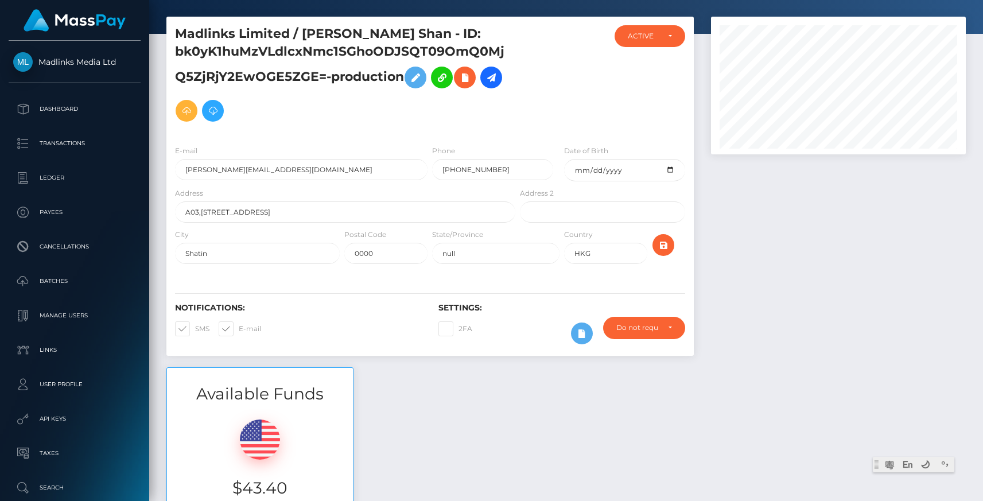
scroll to position [0, 0]
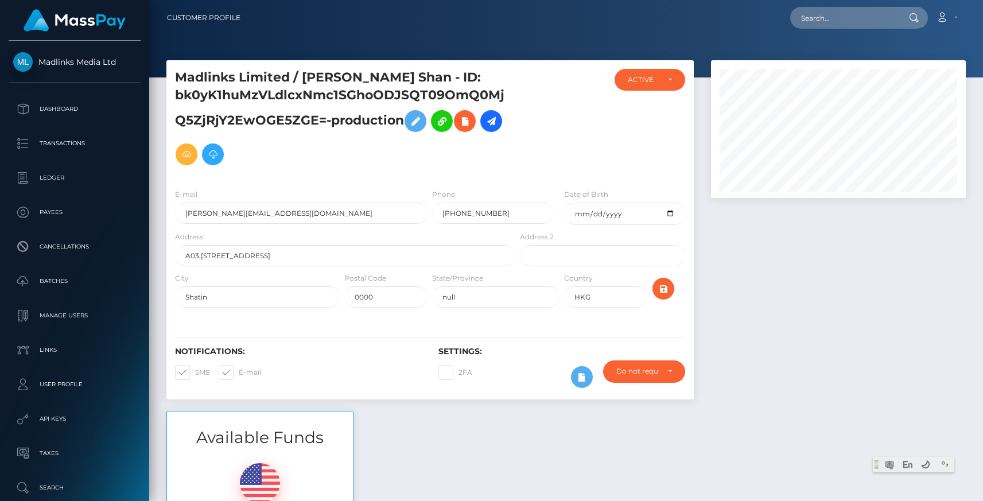
click at [522, 153] on div at bounding box center [561, 124] width 88 height 111
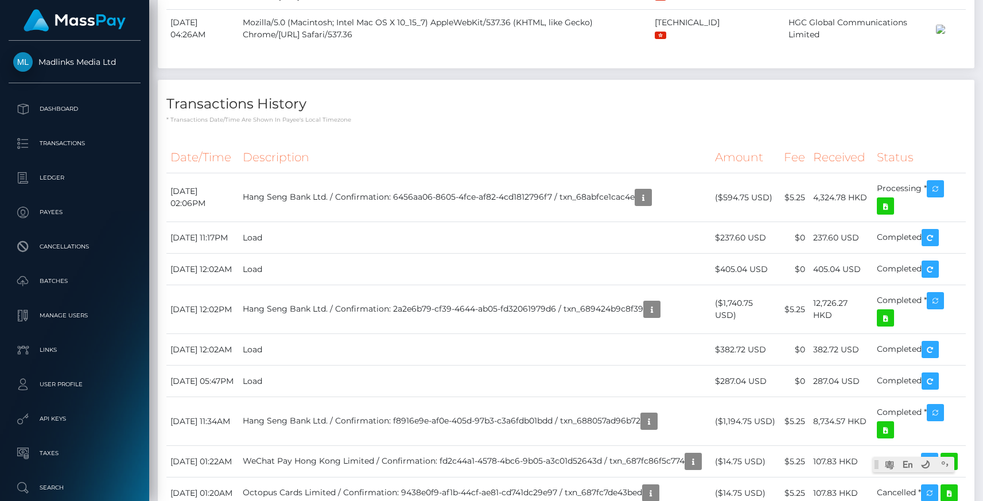
scroll to position [1058, 0]
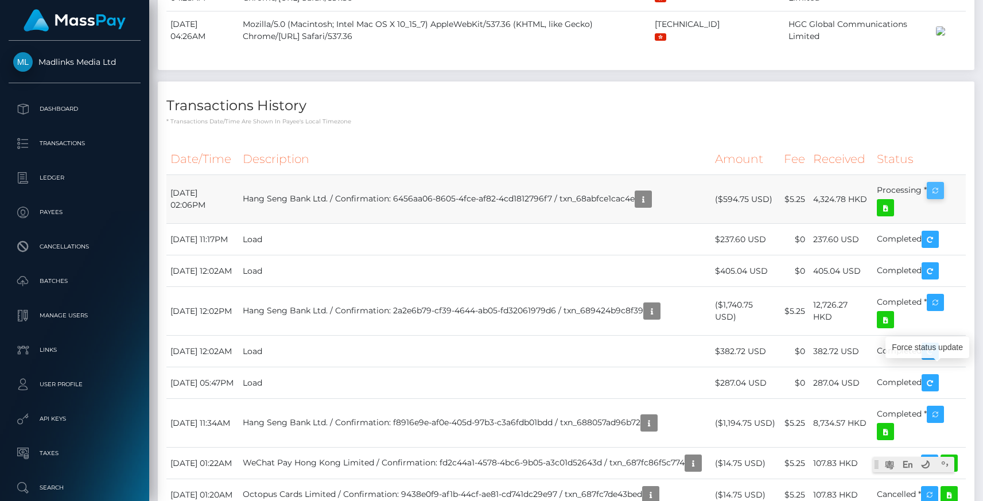
click at [930, 198] on icon "button" at bounding box center [935, 191] width 14 height 14
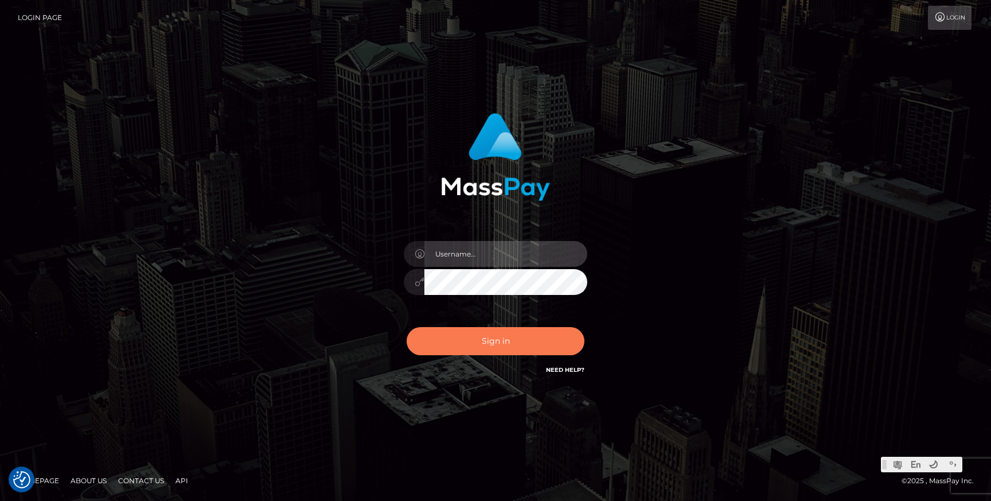
type input "Jonhill.[PERSON_NAME]"
click at [508, 342] on button "Sign in" at bounding box center [496, 341] width 178 height 28
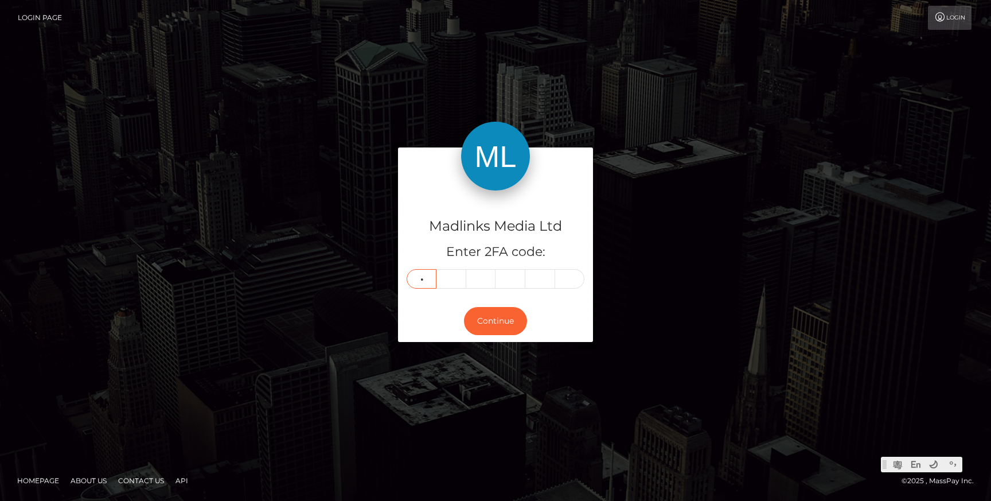
type input "7"
type input "1"
type input "3"
type input "6"
type input "1"
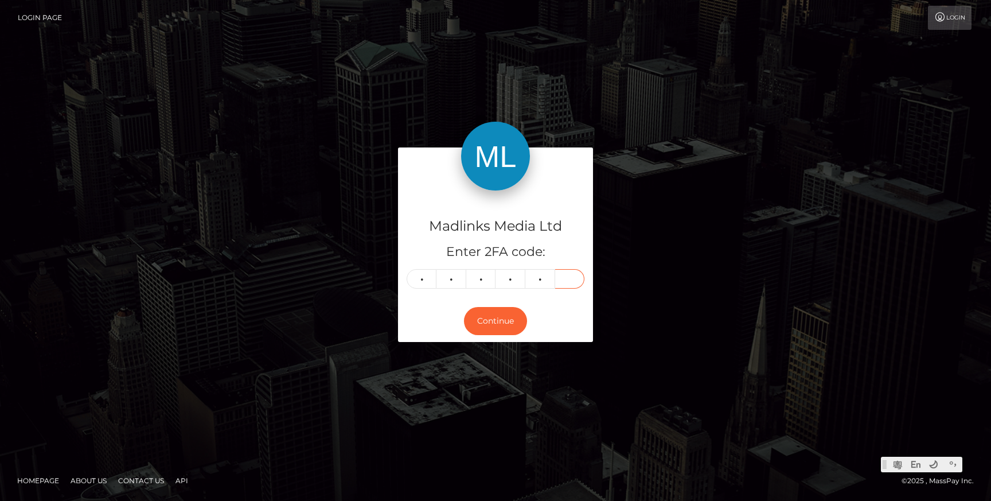
type input "5"
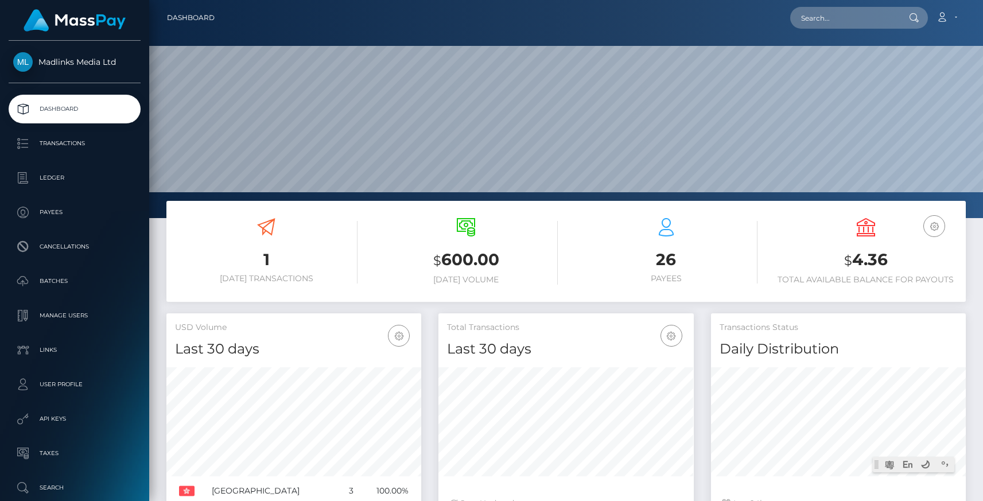
scroll to position [203, 255]
click at [458, 252] on h3 "$ 600.00" at bounding box center [466, 260] width 182 height 24
click at [467, 229] on icon at bounding box center [466, 227] width 18 height 18
click at [60, 138] on p "Transactions" at bounding box center [74, 143] width 123 height 17
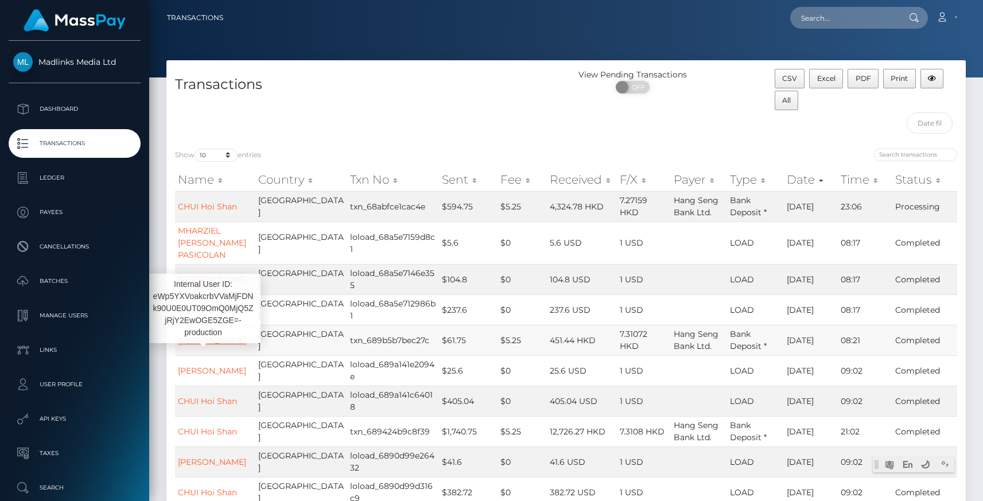
click at [205, 339] on link "LING Chulan" at bounding box center [212, 340] width 68 height 10
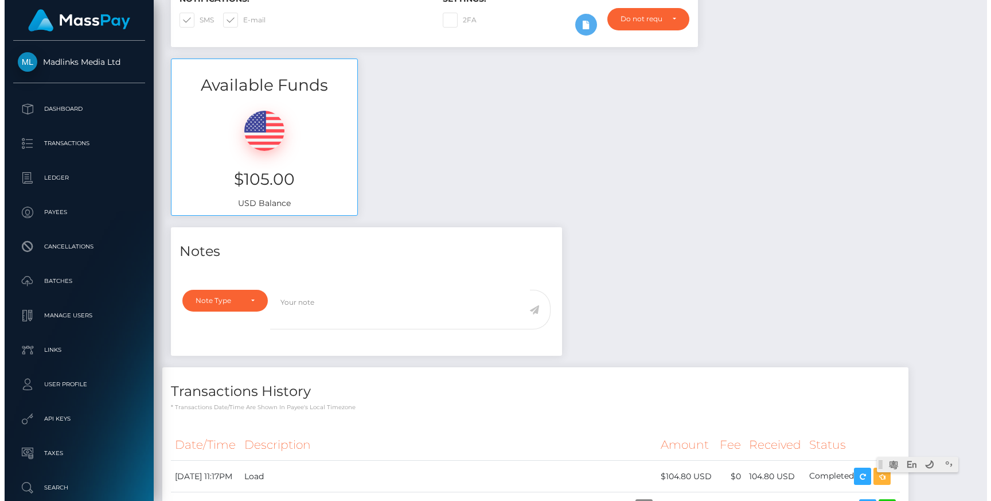
scroll to position [527, 0]
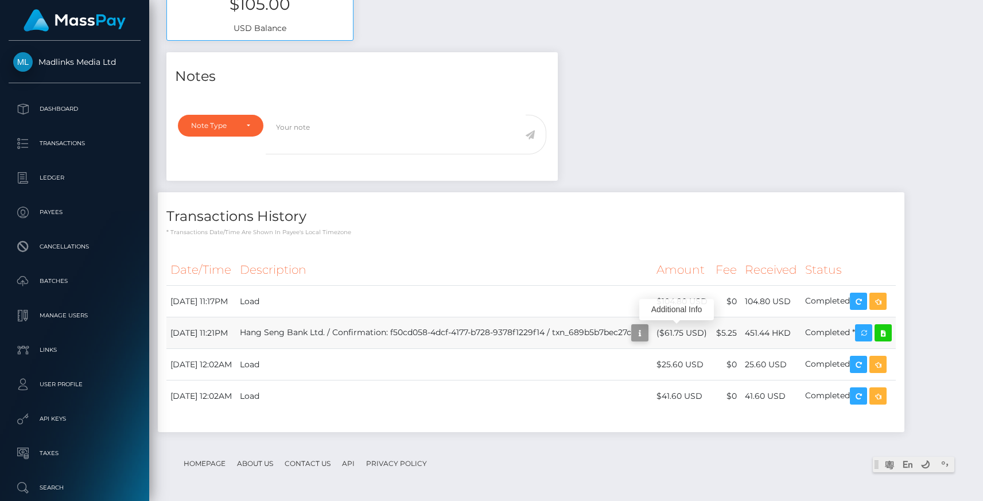
click at [646, 332] on icon "button" at bounding box center [640, 333] width 14 height 14
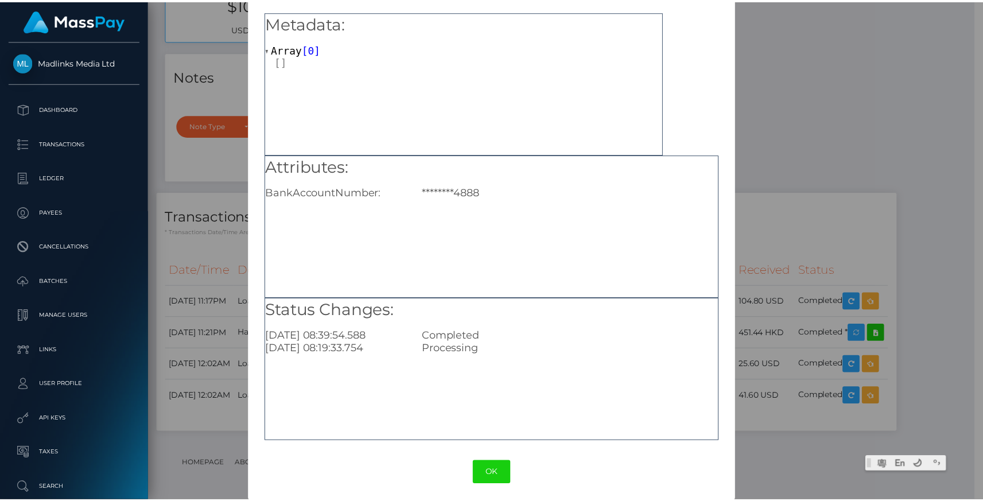
scroll to position [45, 0]
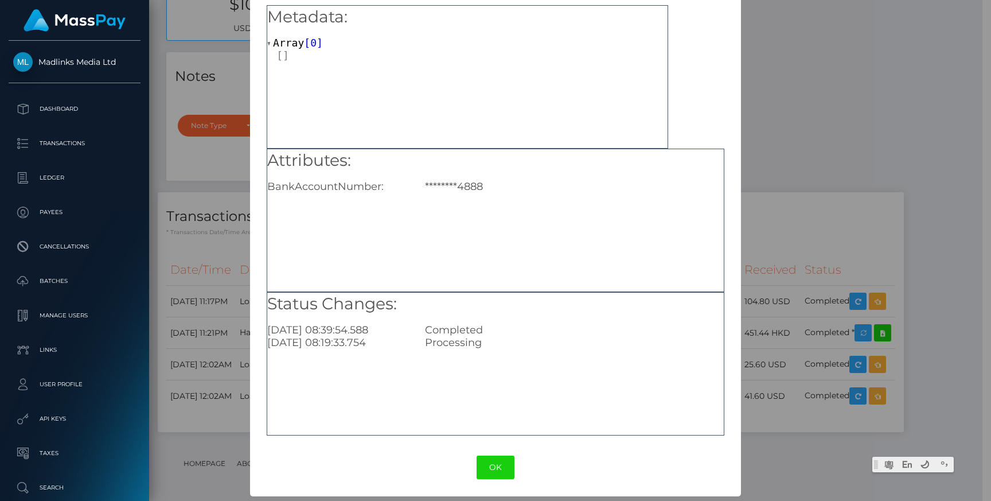
click at [484, 478] on div "OK No Cancel" at bounding box center [495, 467] width 490 height 35
click at [489, 473] on button "OK" at bounding box center [496, 467] width 38 height 24
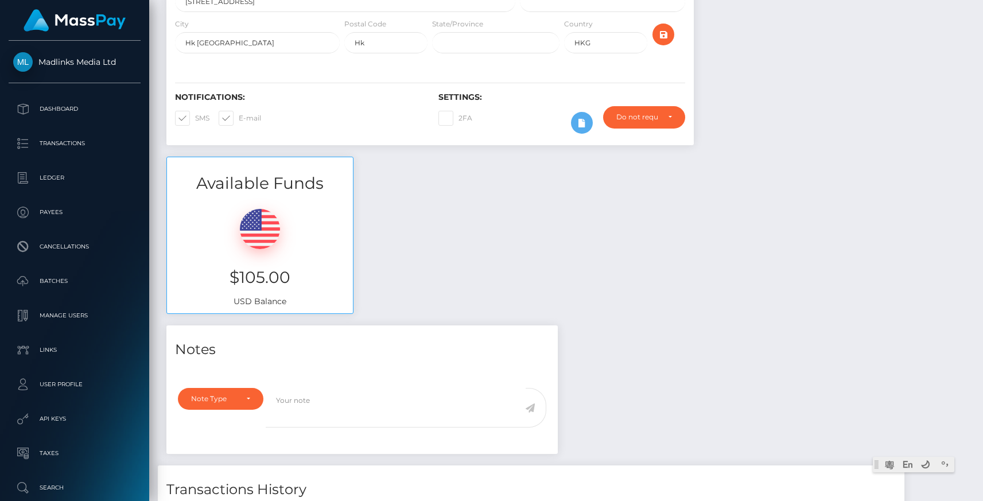
scroll to position [0, 0]
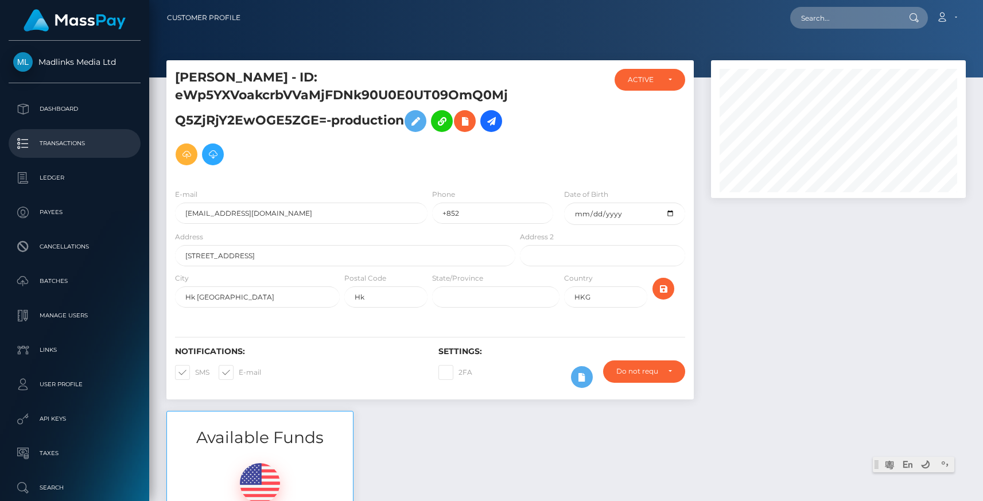
click at [93, 140] on p "Transactions" at bounding box center [74, 143] width 123 height 17
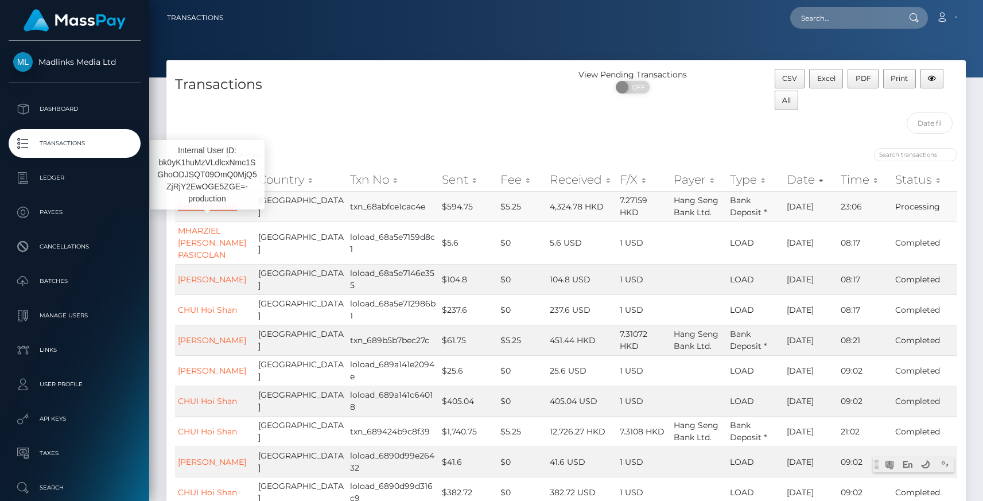
click at [233, 206] on link "CHUI Hoi Shan" at bounding box center [207, 206] width 59 height 10
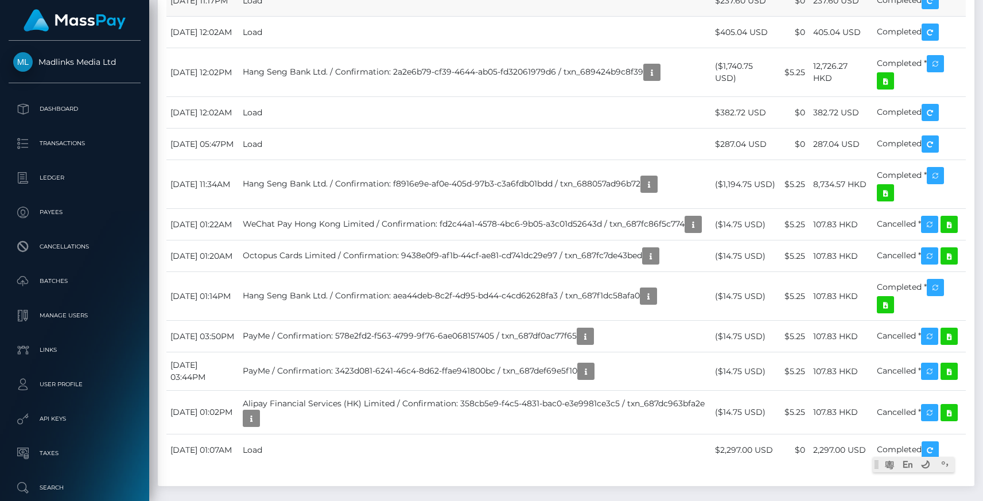
scroll to position [1296, 0]
drag, startPoint x: 424, startPoint y: 139, endPoint x: 664, endPoint y: 138, distance: 239.2
copy td "6456aa06-8605-4fce-af82-4cd1812796f7 / txn_68abfce1cac4e"
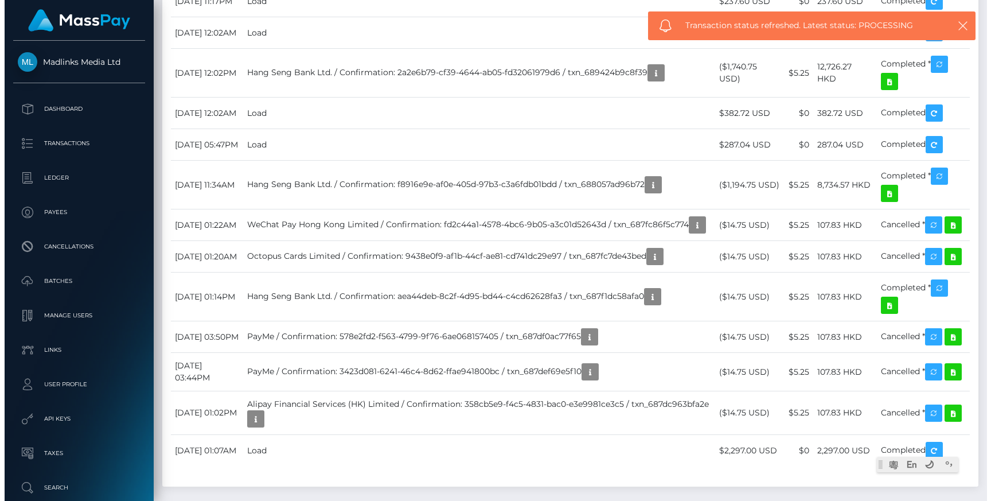
scroll to position [0, 0]
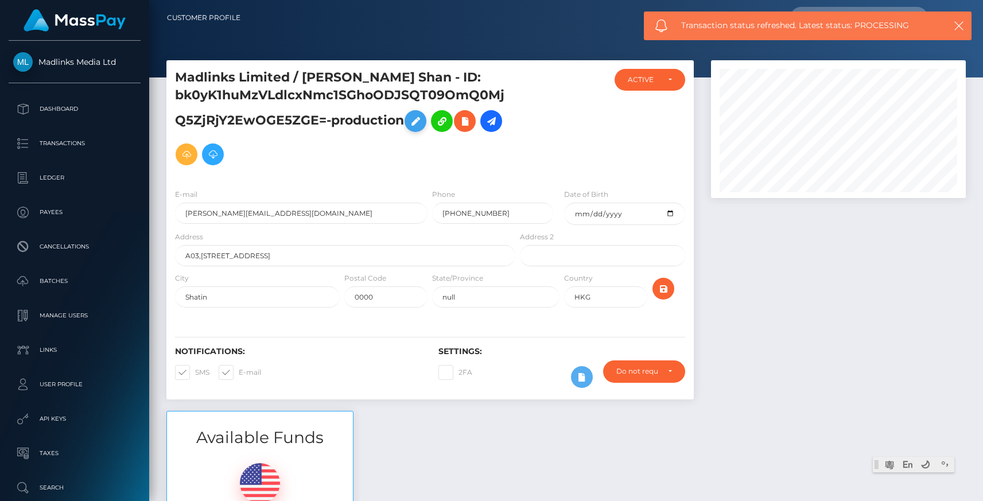
click at [415, 126] on icon at bounding box center [415, 121] width 14 height 14
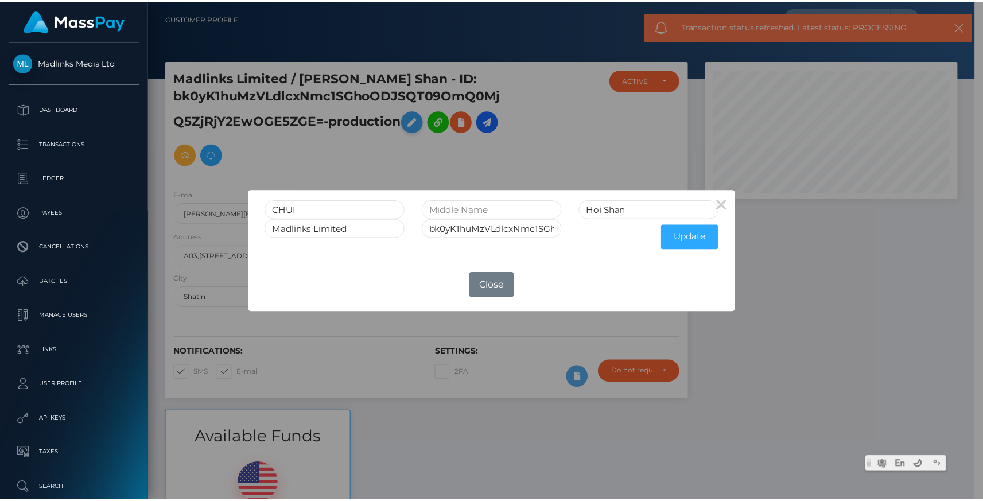
scroll to position [573444, 573326]
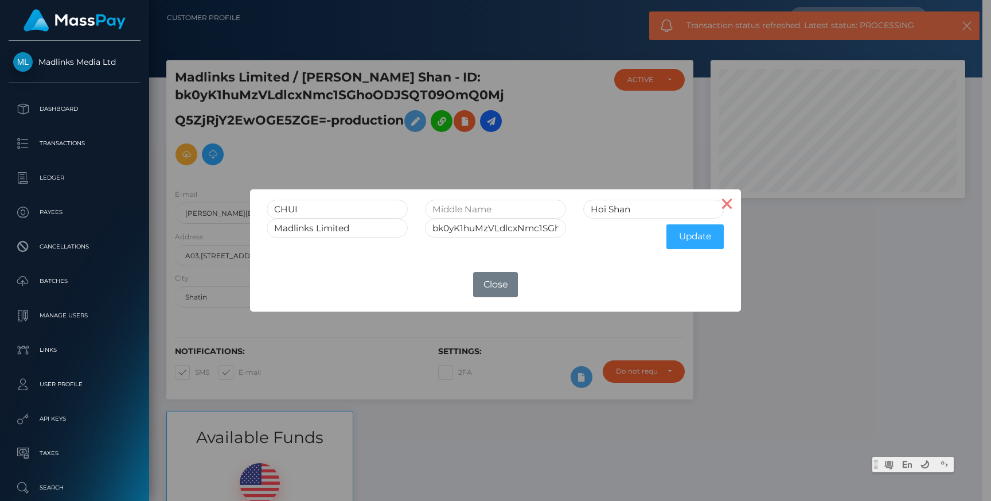
click at [732, 211] on button "×" at bounding box center [728, 203] width 28 height 28
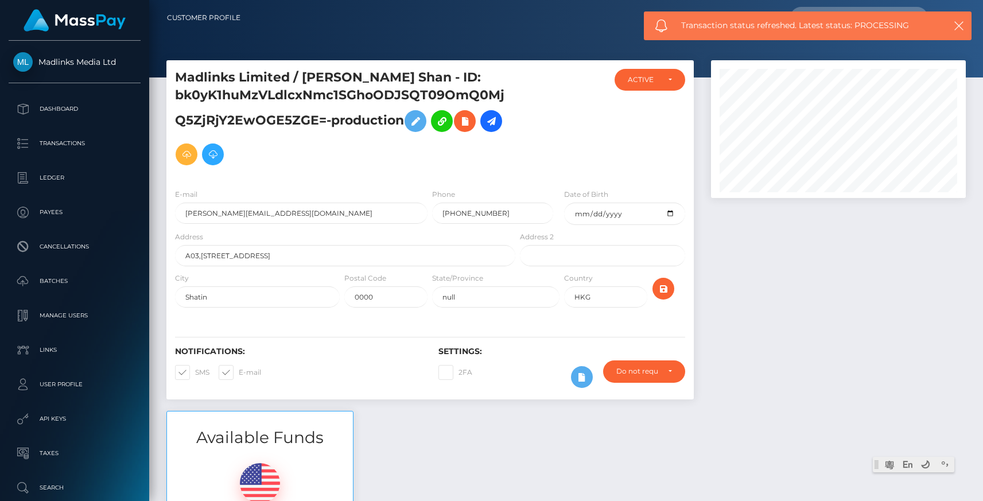
click at [762, 266] on div at bounding box center [838, 235] width 272 height 350
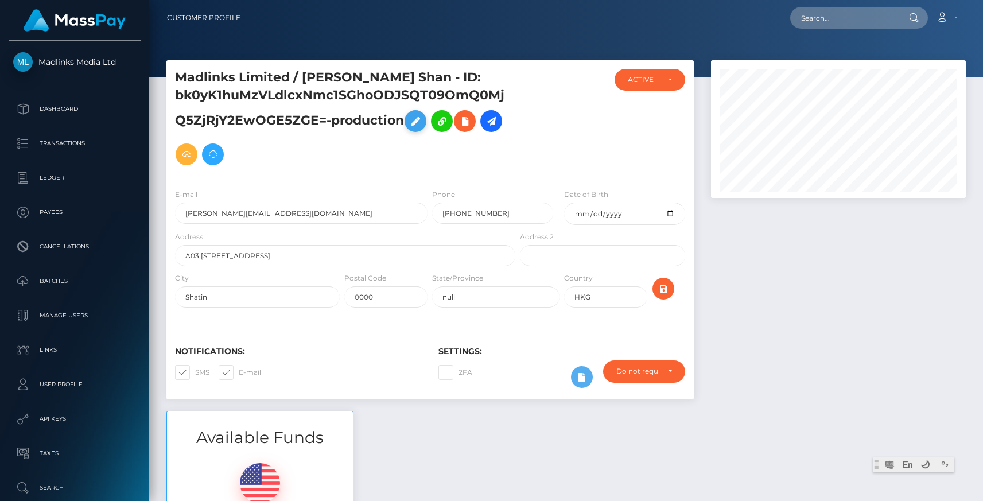
click at [416, 121] on icon at bounding box center [415, 121] width 14 height 14
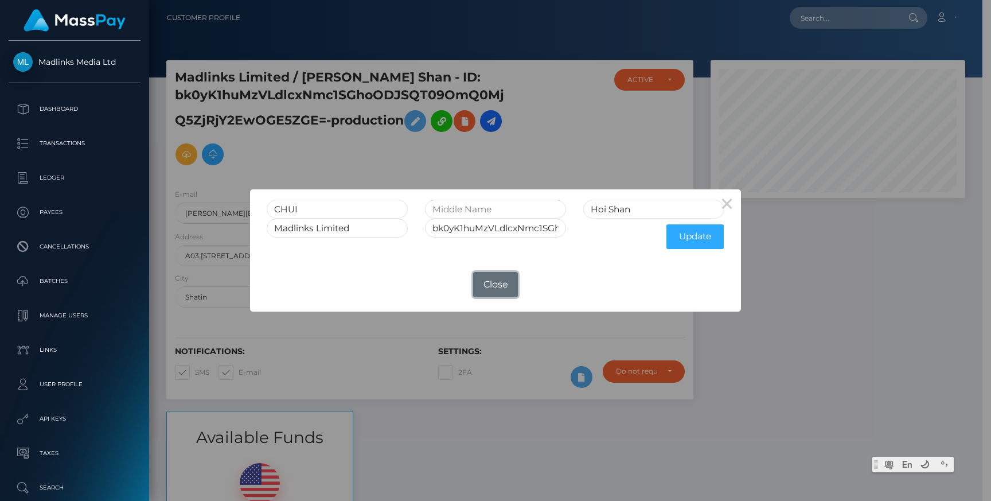
click at [504, 287] on button "Close" at bounding box center [495, 284] width 45 height 25
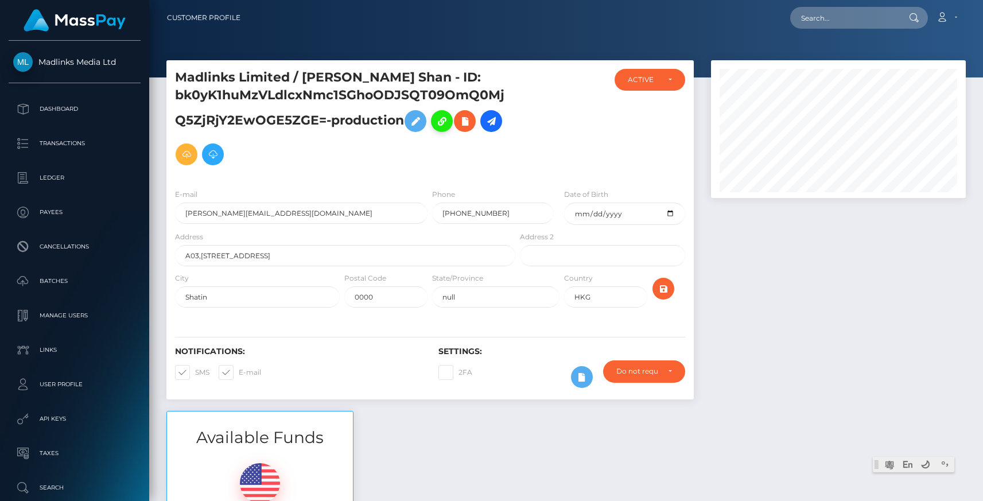
click at [444, 123] on icon at bounding box center [442, 121] width 14 height 14
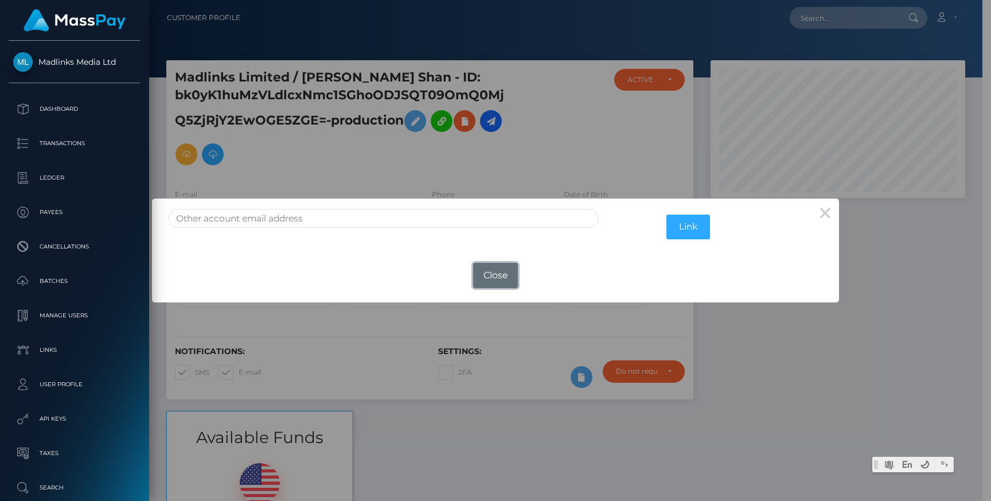
click at [507, 281] on button "Close" at bounding box center [495, 275] width 45 height 25
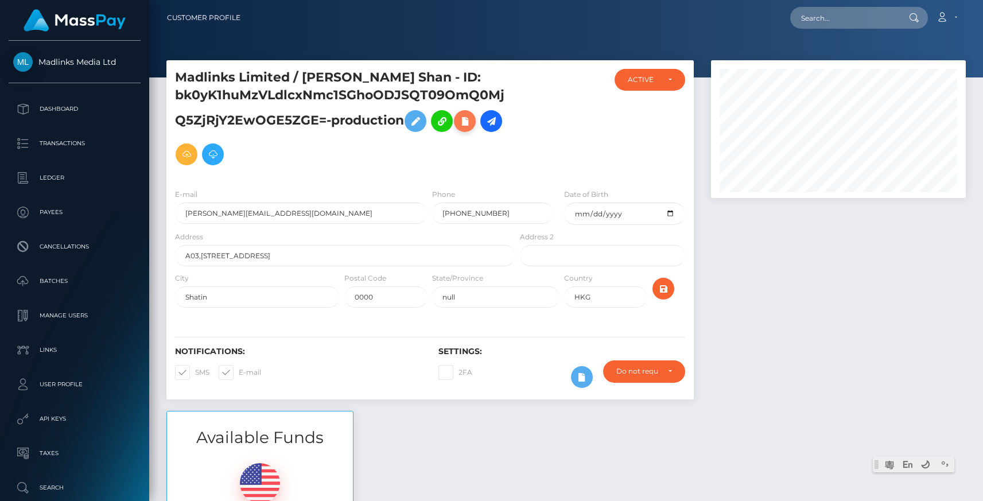
click at [470, 122] on icon at bounding box center [465, 121] width 14 height 14
select select
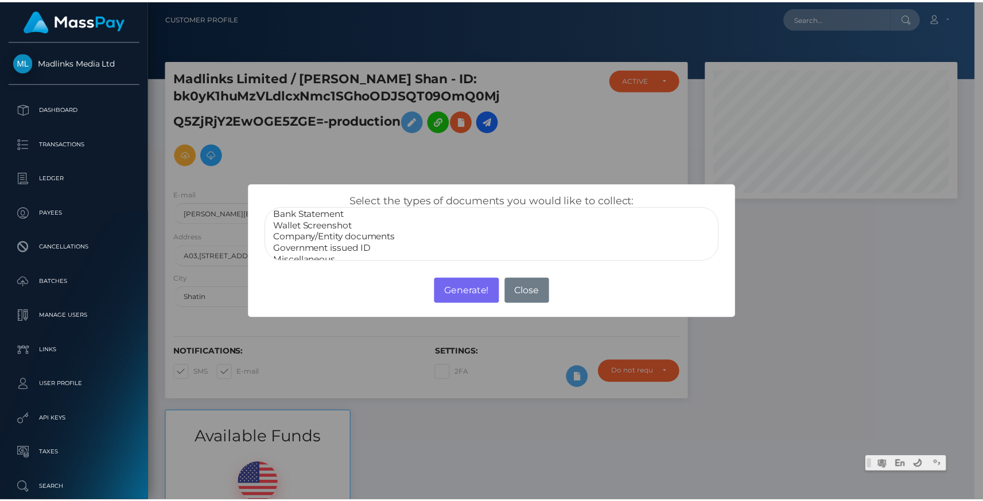
scroll to position [23, 0]
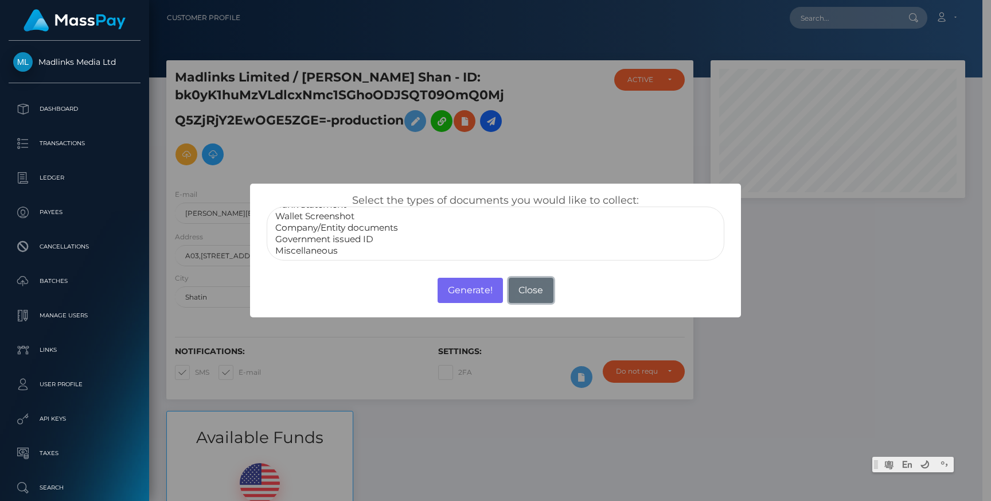
click at [536, 293] on button "Close" at bounding box center [531, 290] width 45 height 25
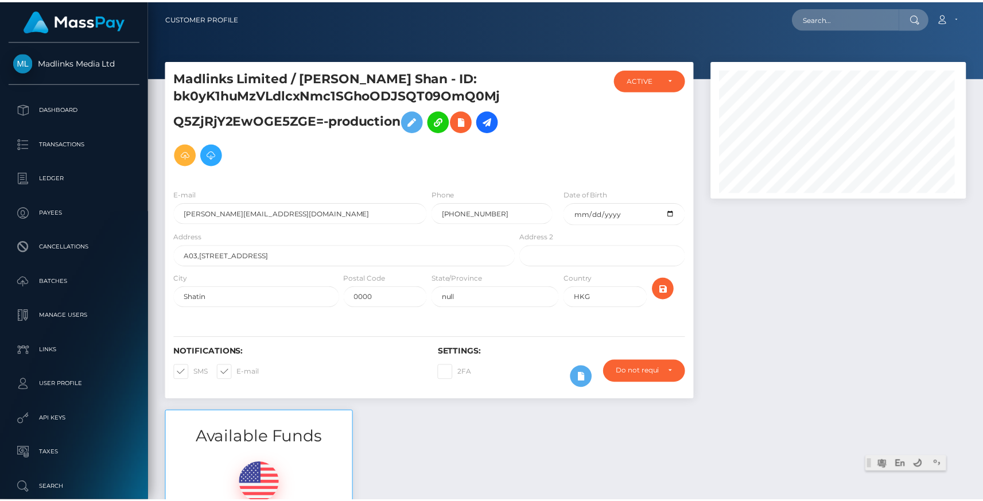
scroll to position [573444, 573326]
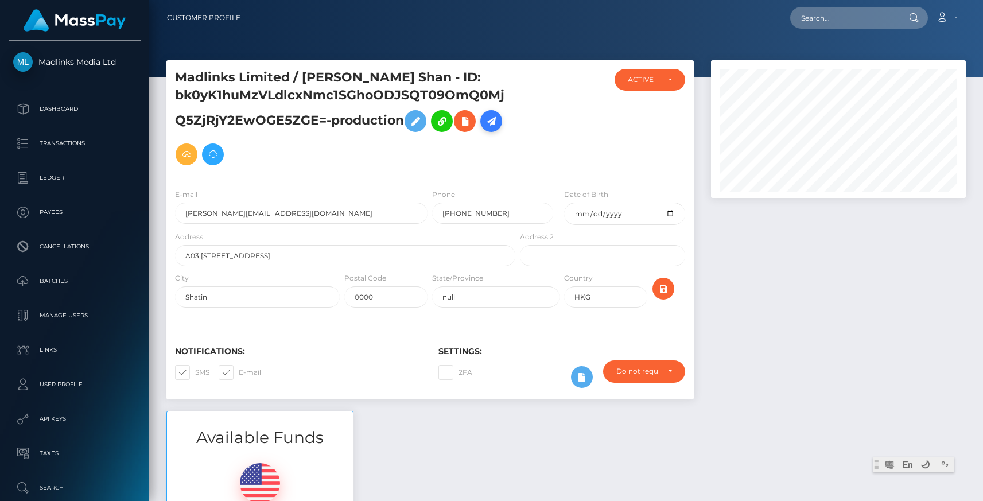
click at [501, 120] on link at bounding box center [491, 121] width 22 height 22
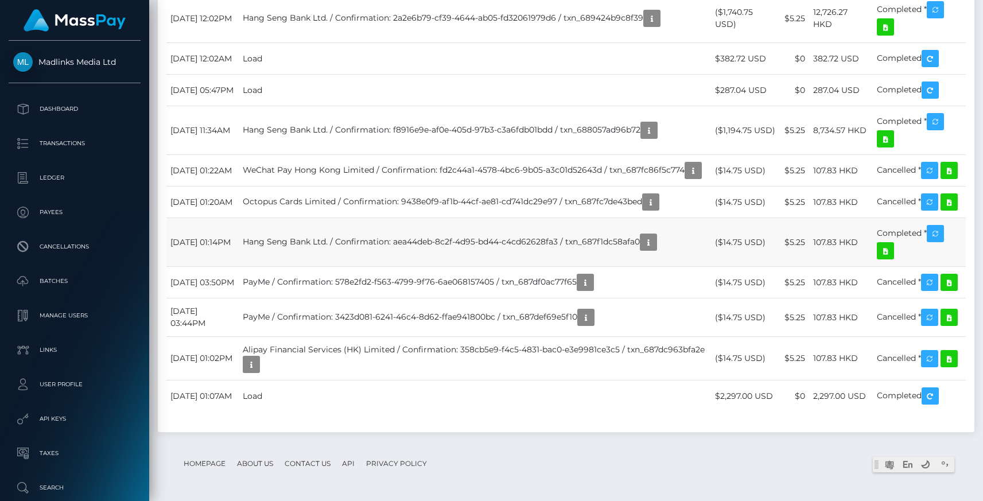
scroll to position [1199, 0]
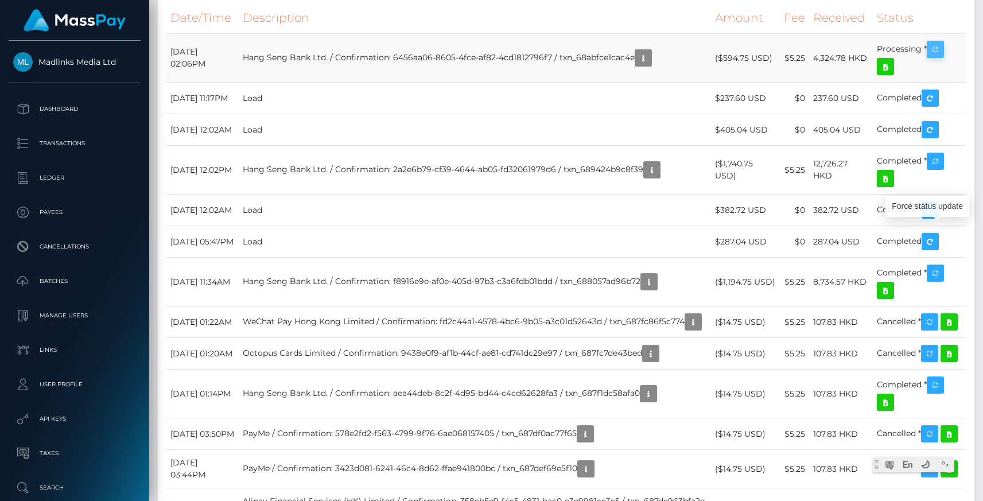
click at [936, 57] on icon "button" at bounding box center [935, 49] width 14 height 14
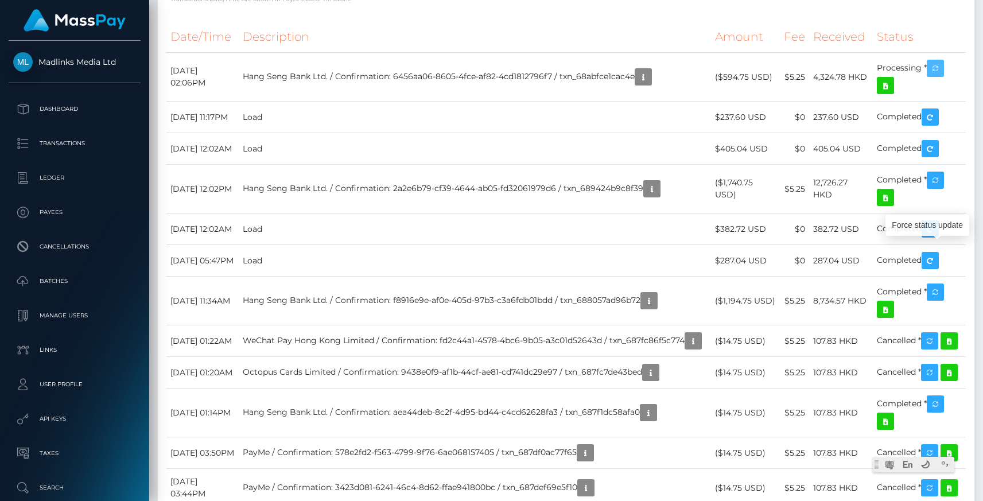
scroll to position [1175, 0]
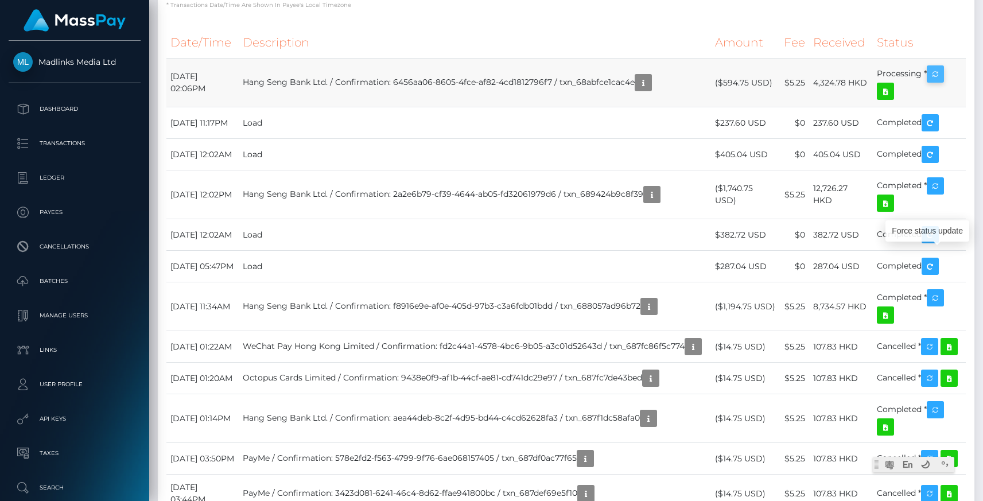
click at [940, 81] on icon "button" at bounding box center [935, 74] width 14 height 14
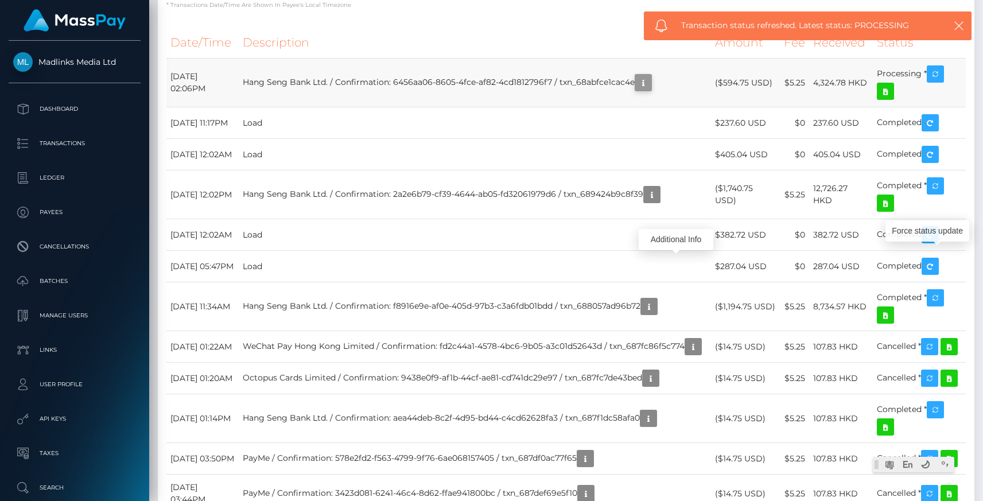
click at [650, 90] on icon "button" at bounding box center [643, 83] width 14 height 14
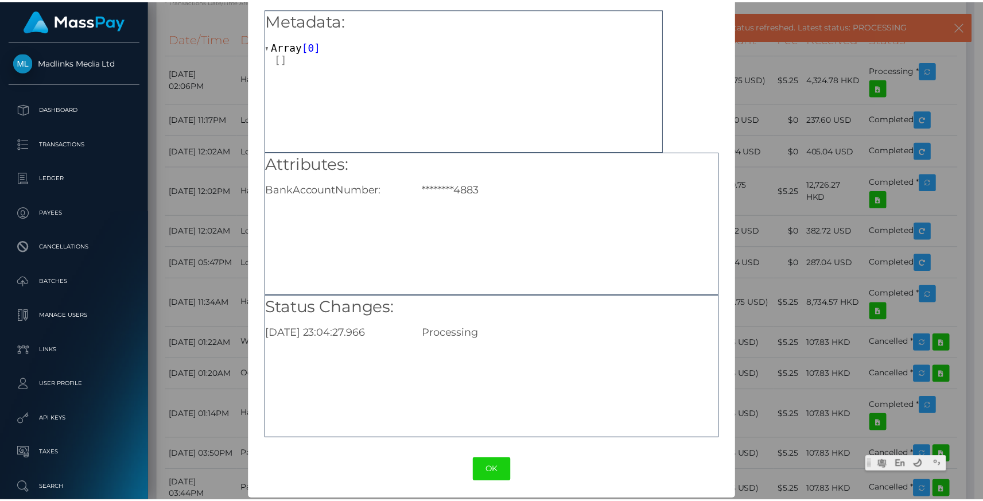
scroll to position [45, 0]
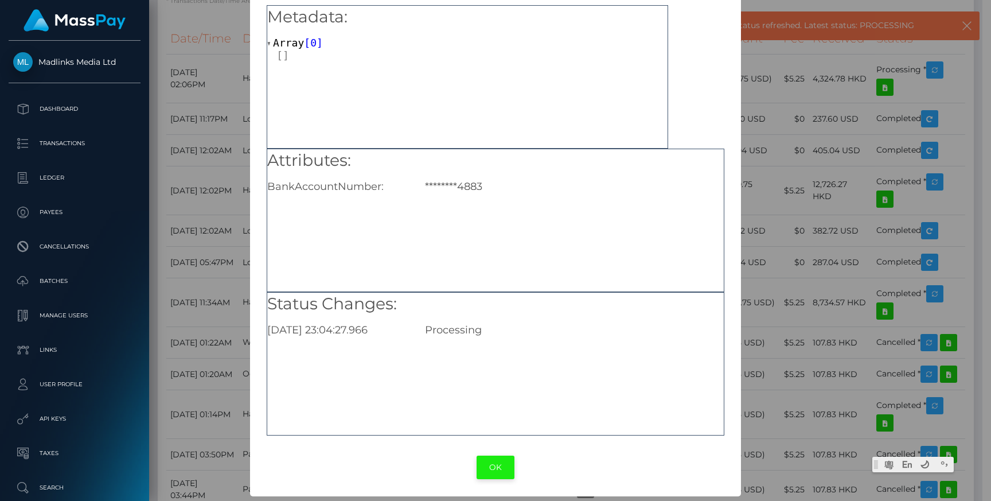
click at [496, 468] on button "OK" at bounding box center [496, 467] width 38 height 24
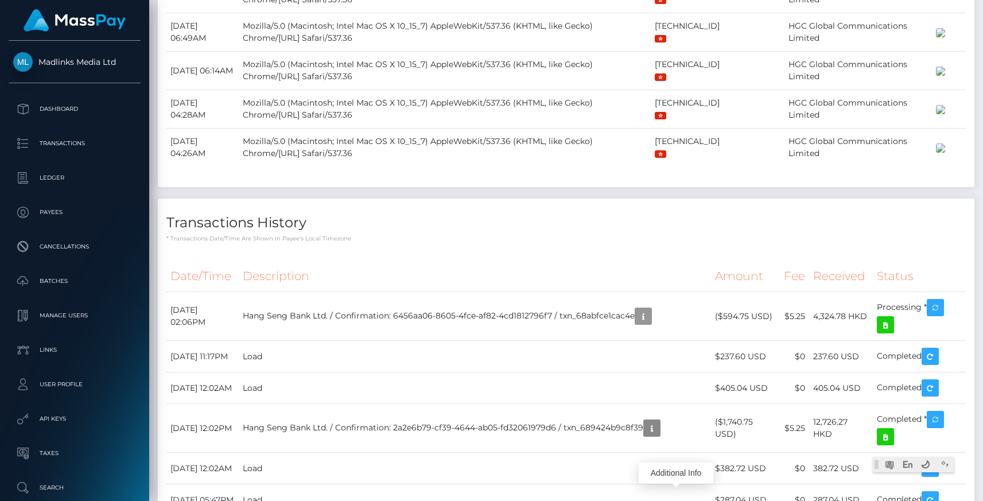
scroll to position [1013, 0]
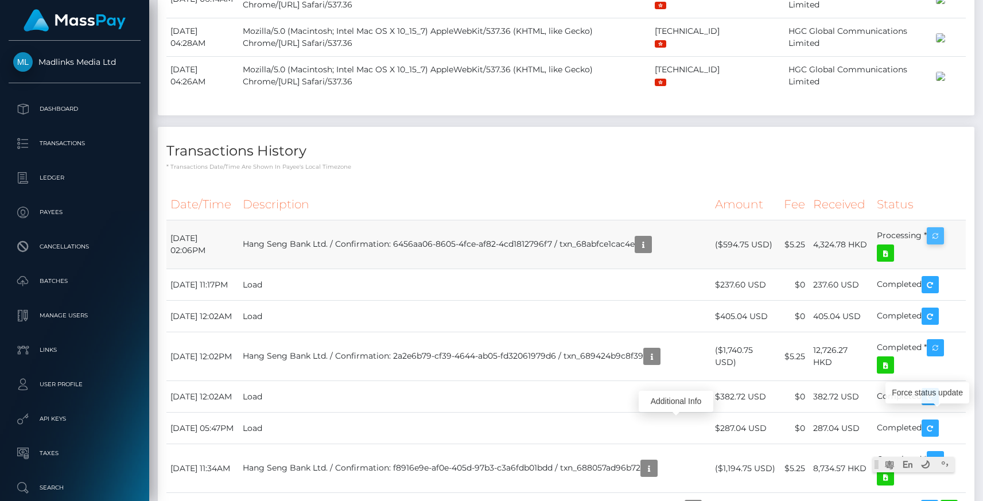
click at [940, 243] on icon "button" at bounding box center [935, 236] width 14 height 14
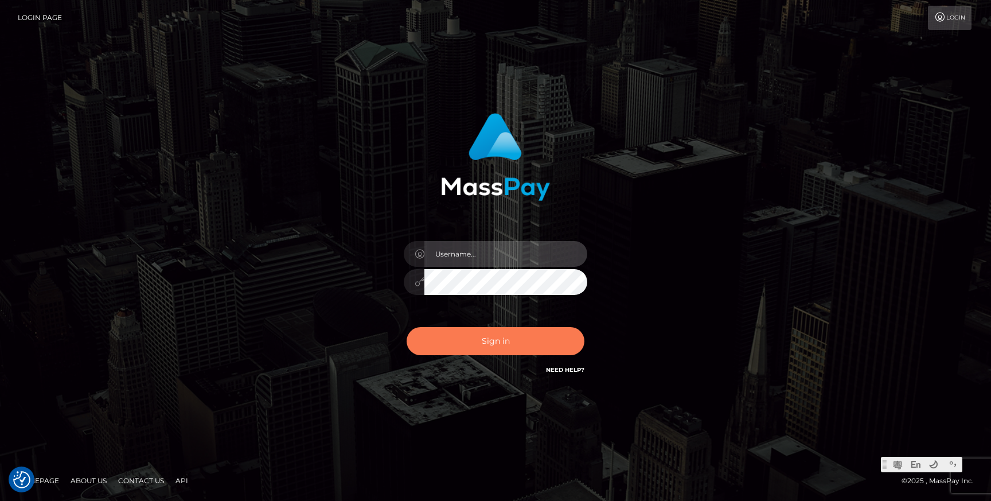
type input "Jonhill.[PERSON_NAME]"
click at [486, 354] on button "Sign in" at bounding box center [496, 341] width 178 height 28
type input "Jonhill.[PERSON_NAME]"
click at [472, 342] on button "Sign in" at bounding box center [496, 341] width 178 height 28
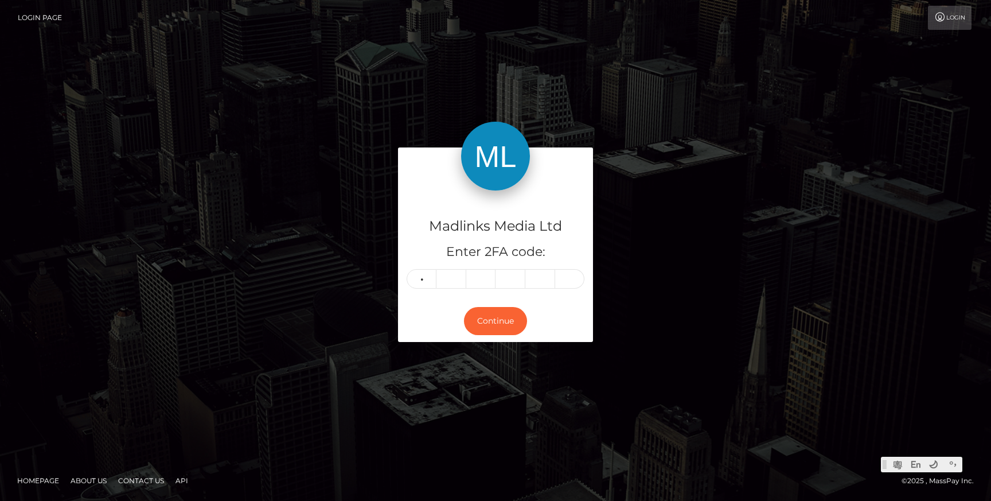
type input "9"
type input "1"
type input "2"
type input "4"
type input "9"
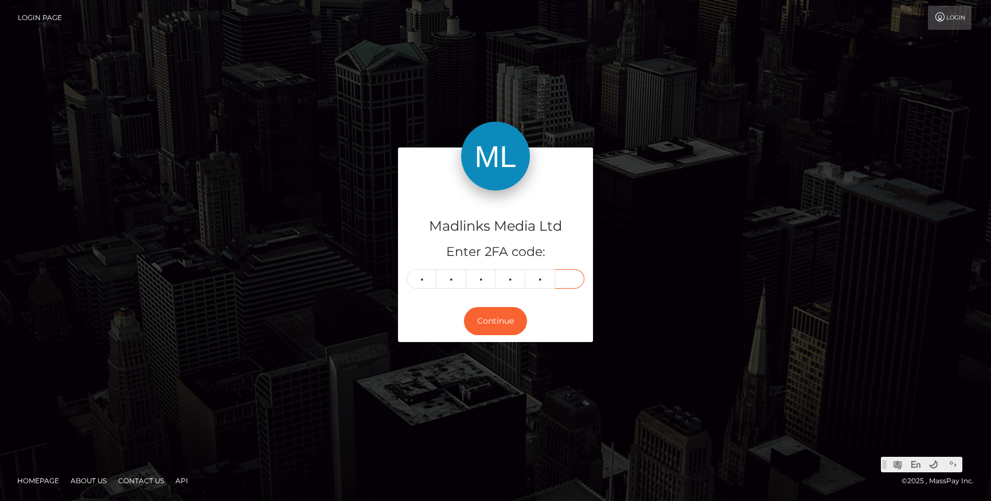
type input "7"
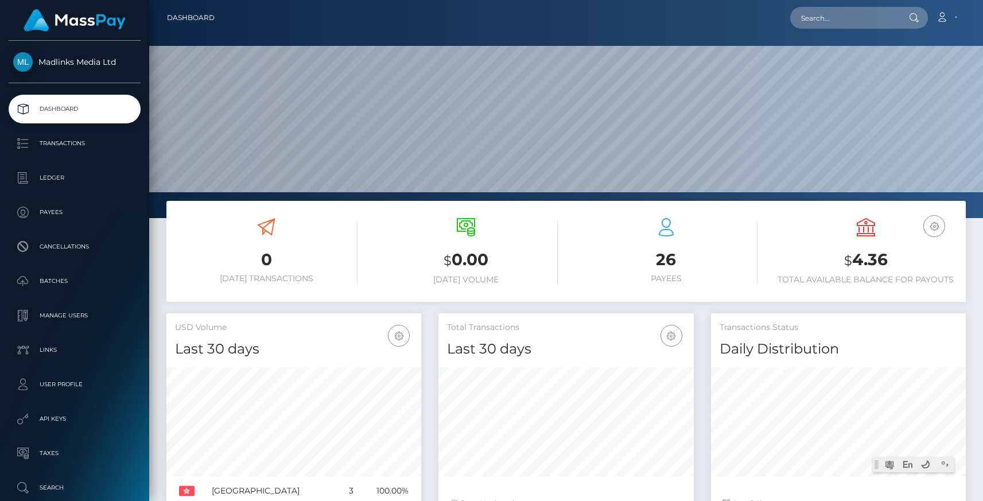
scroll to position [203, 255]
click at [88, 143] on p "Transactions" at bounding box center [74, 143] width 123 height 17
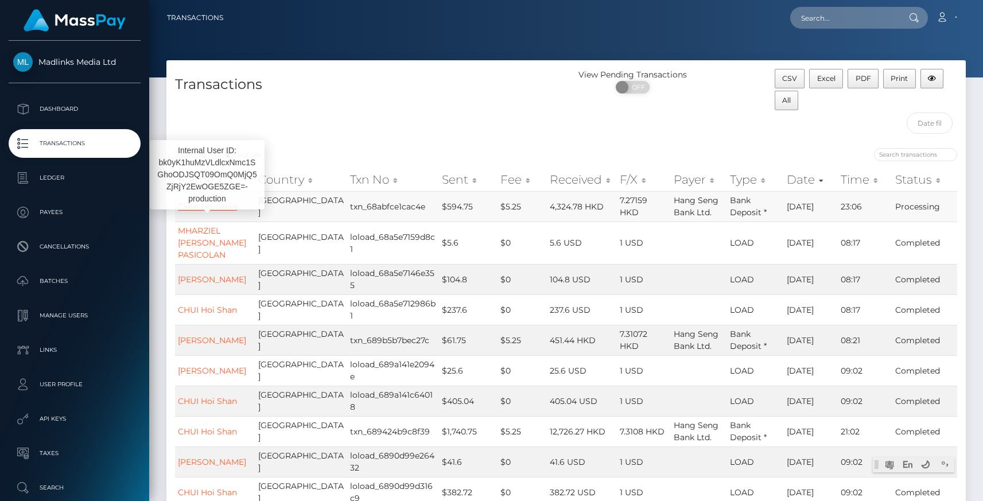
click at [191, 209] on link "CHUI Hoi Shan" at bounding box center [207, 206] width 59 height 10
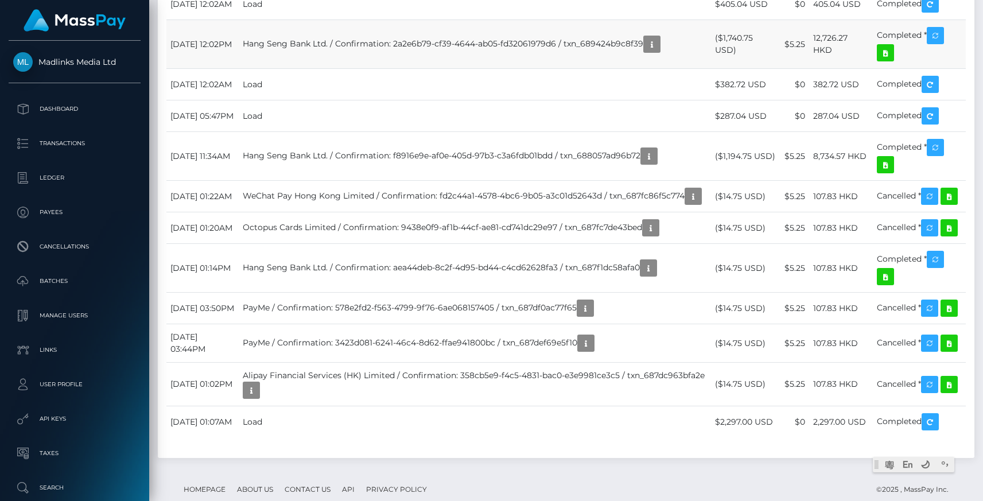
scroll to position [1324, 0]
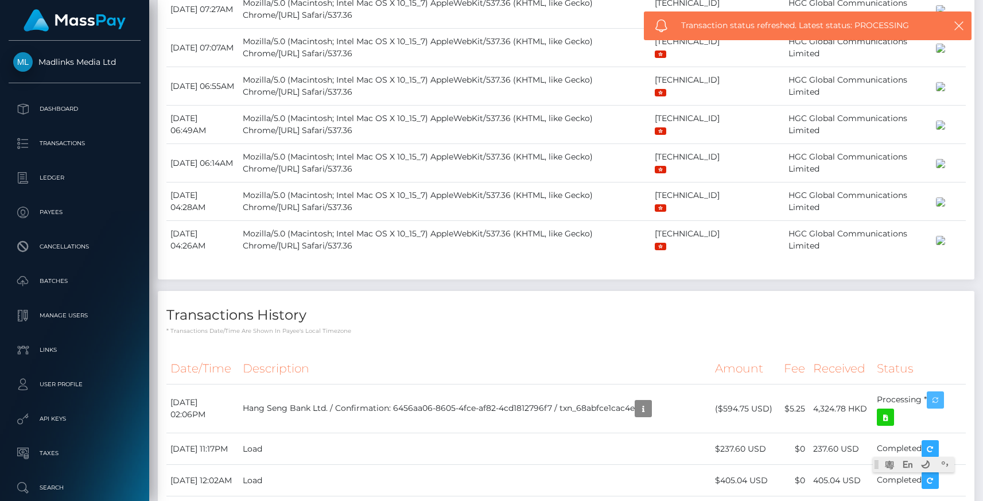
scroll to position [0, 0]
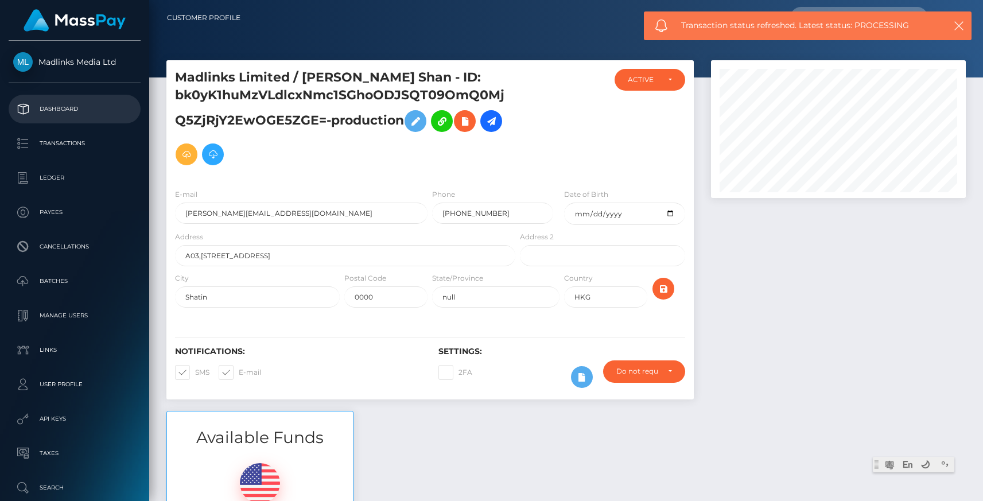
click at [51, 110] on p "Dashboard" at bounding box center [74, 108] width 123 height 17
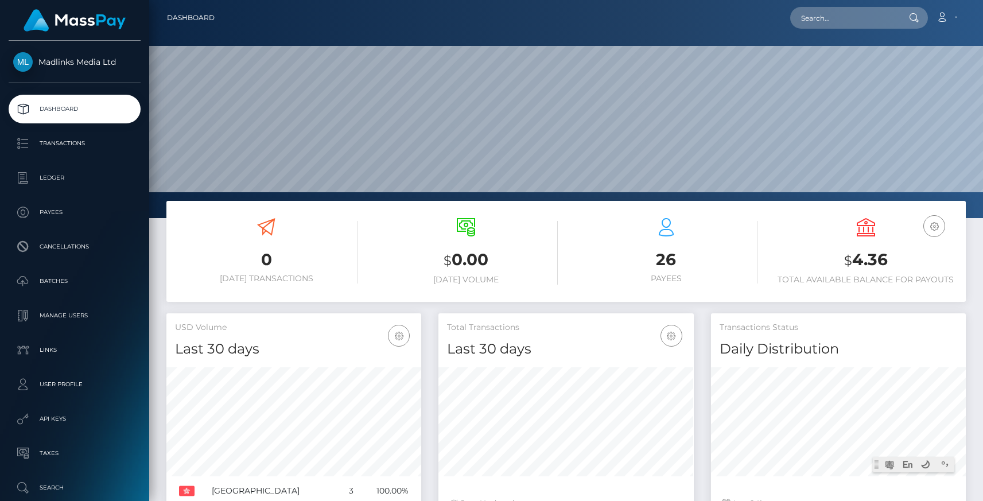
scroll to position [203, 255]
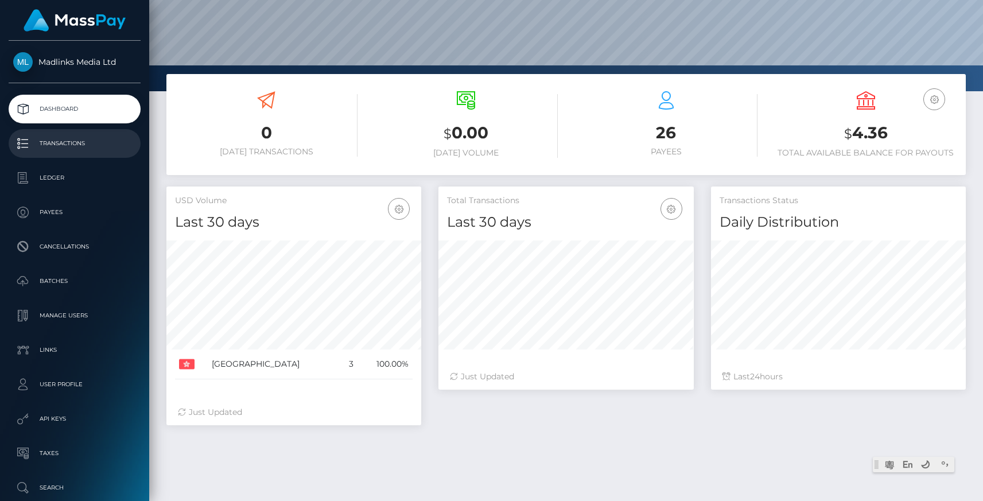
click at [72, 137] on p "Transactions" at bounding box center [74, 143] width 123 height 17
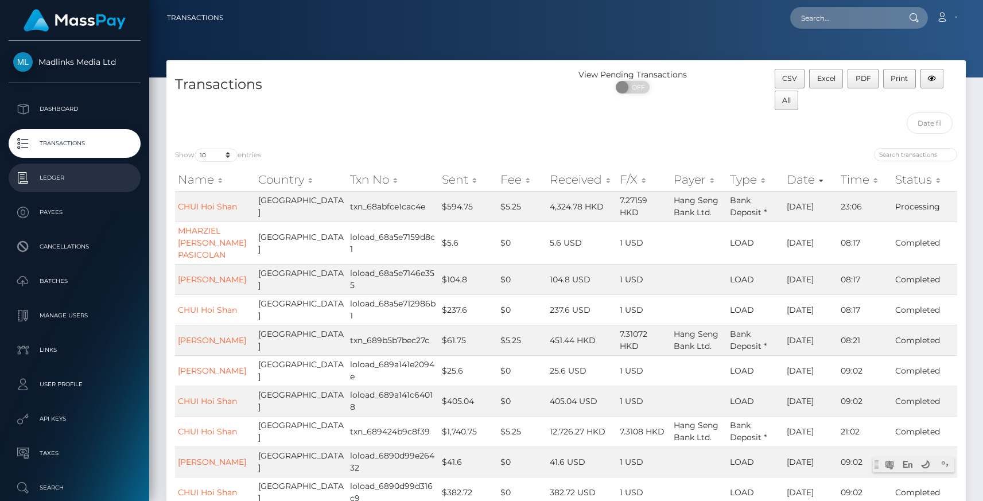
click at [65, 174] on p "Ledger" at bounding box center [74, 177] width 123 height 17
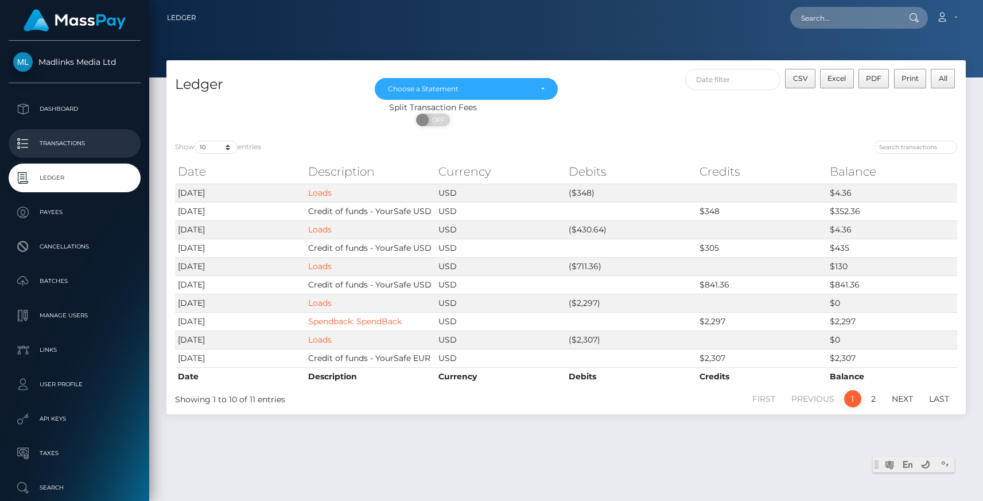
click at [69, 147] on p "Transactions" at bounding box center [74, 143] width 123 height 17
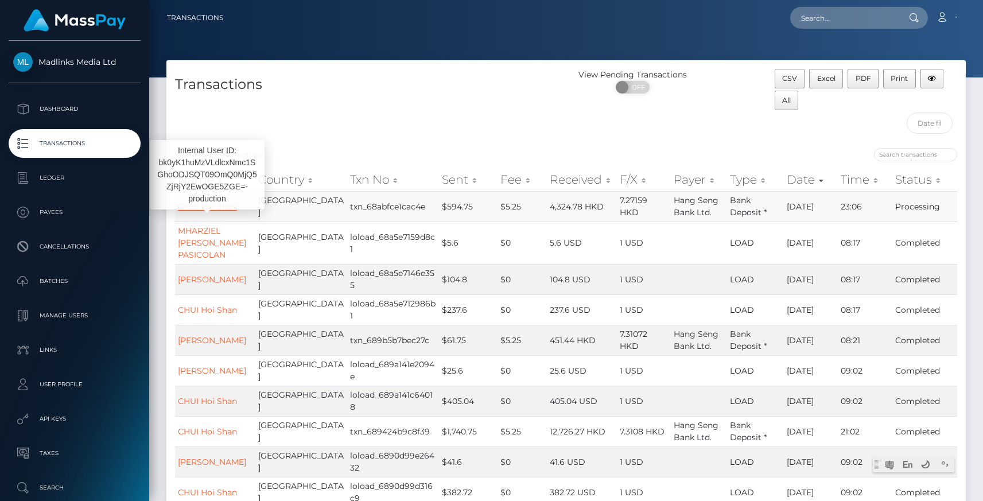
click at [202, 205] on link "CHUI Hoi Shan" at bounding box center [207, 206] width 59 height 10
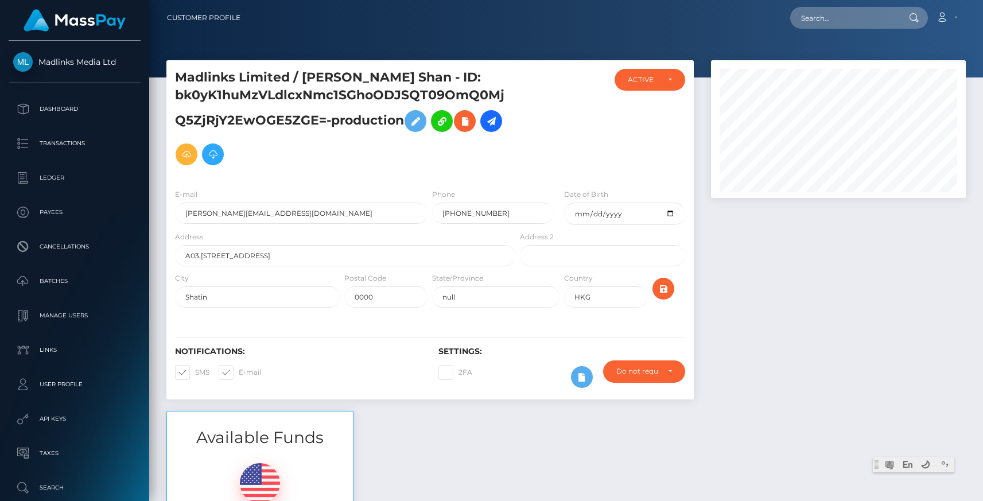
scroll to position [138, 255]
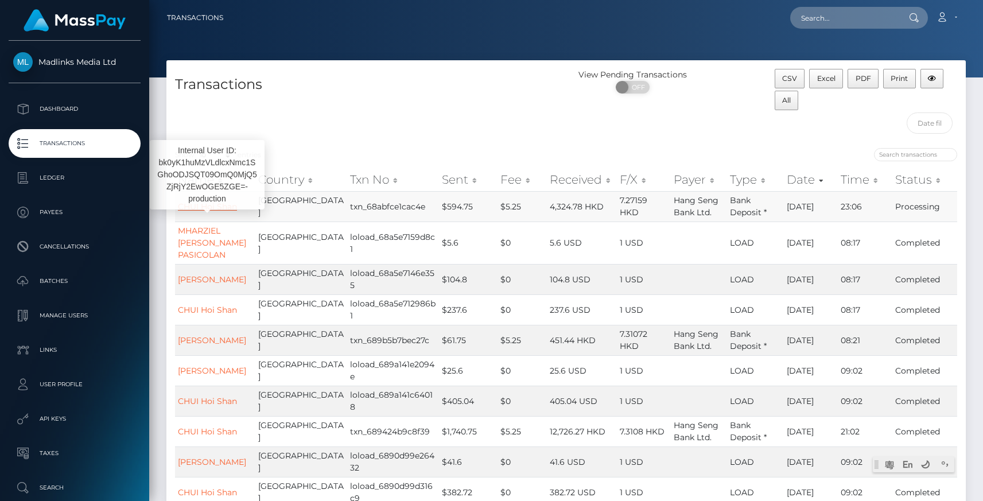
click at [220, 205] on link "CHUI Hoi Shan" at bounding box center [207, 206] width 59 height 10
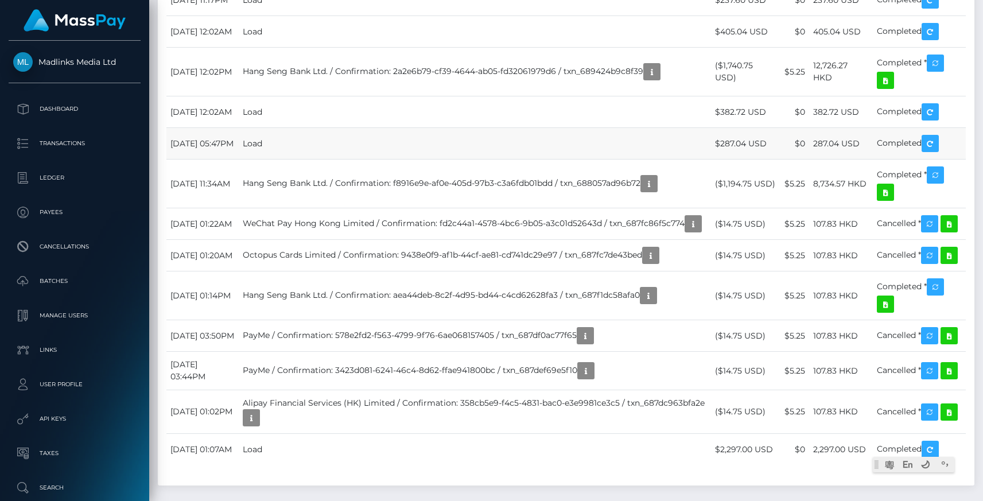
scroll to position [1292, 0]
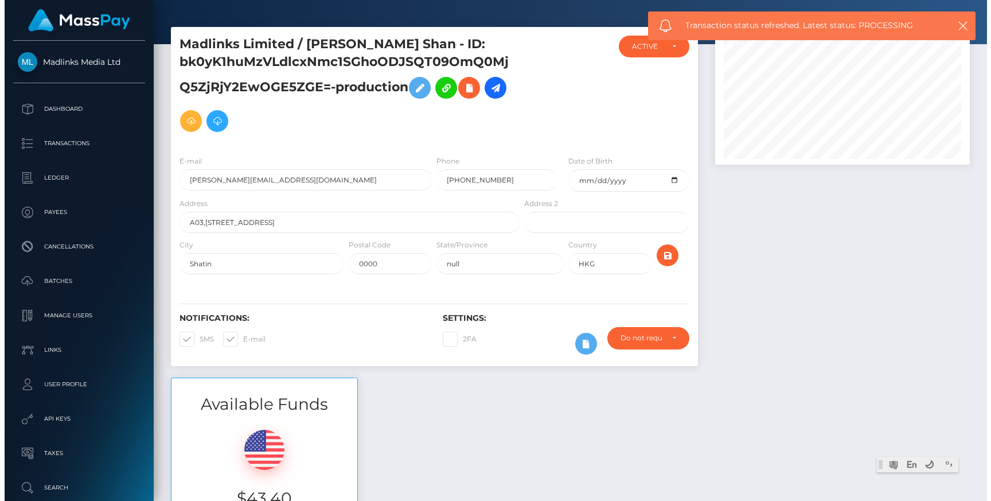
scroll to position [0, 0]
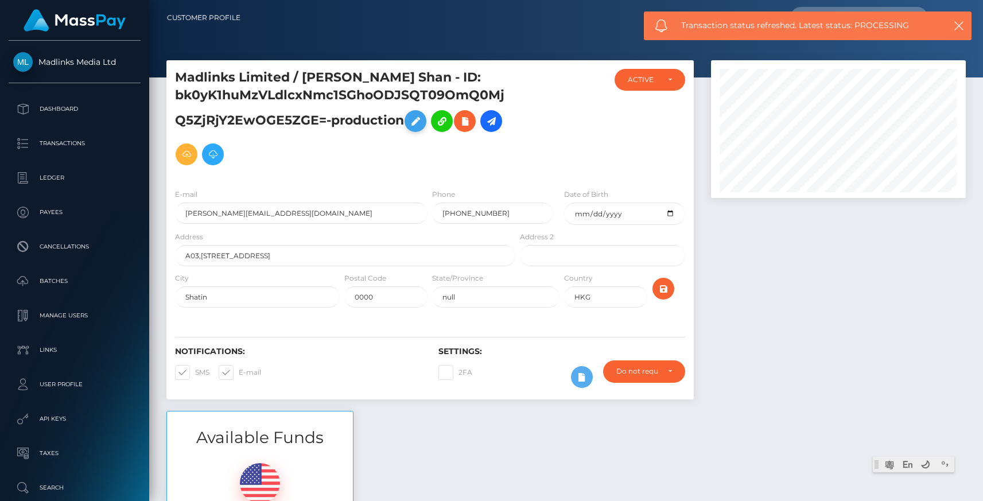
click at [416, 122] on icon at bounding box center [415, 121] width 14 height 14
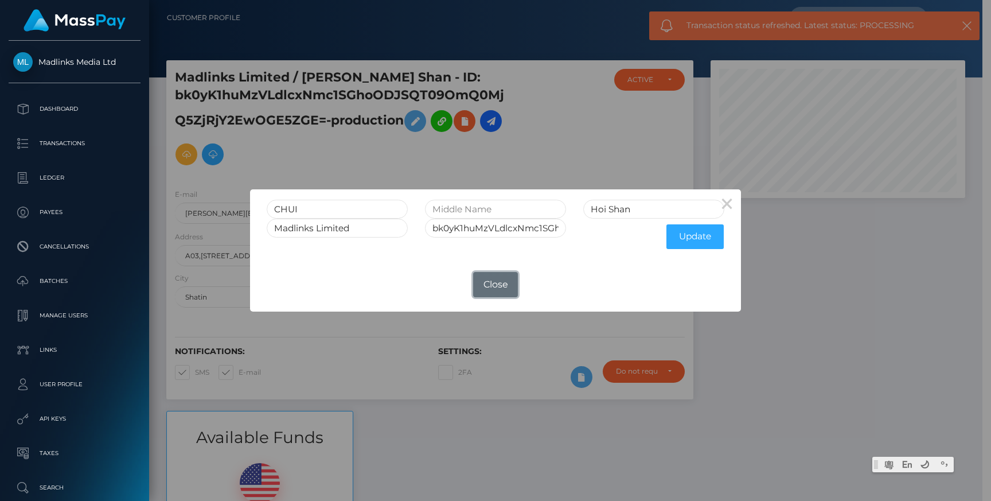
click at [504, 291] on button "Close" at bounding box center [495, 284] width 45 height 25
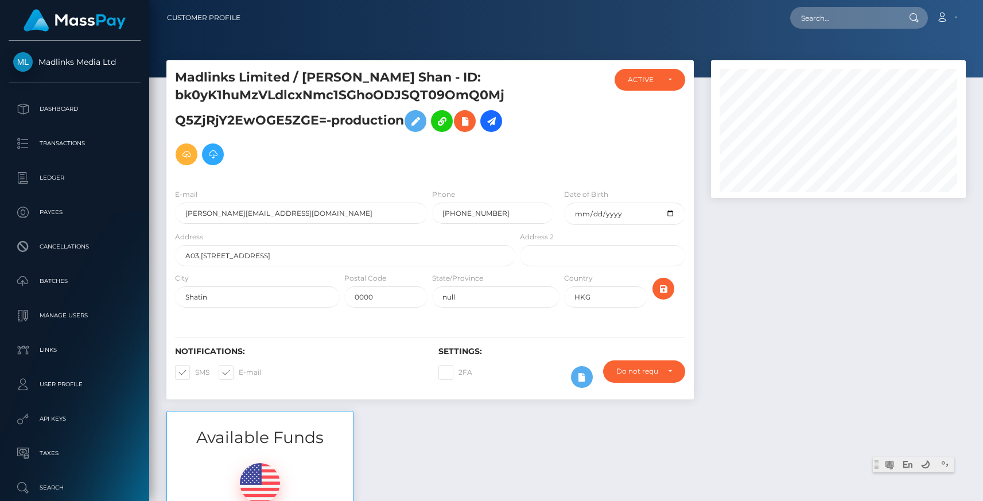
click at [717, 344] on div at bounding box center [838, 235] width 272 height 350
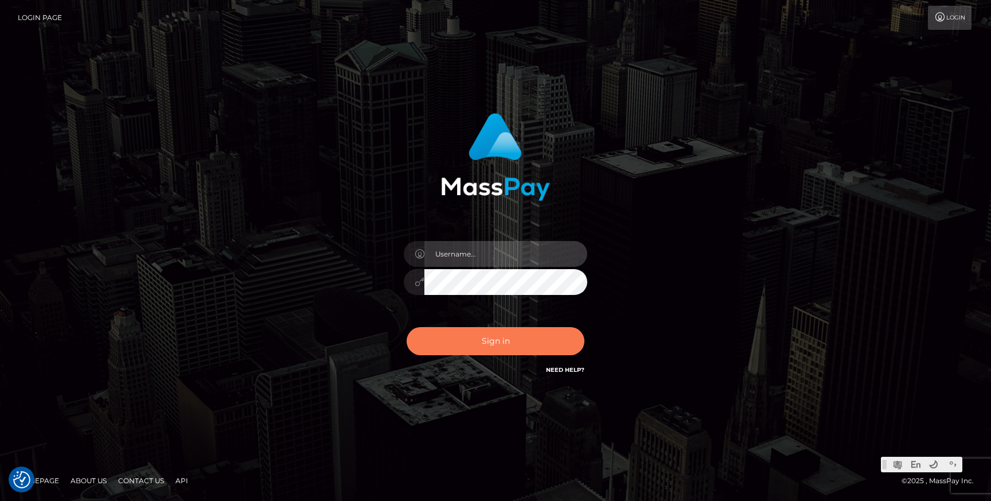
type input "Jonhill.barry"
click at [459, 352] on button "Sign in" at bounding box center [496, 341] width 178 height 28
type input "Jonhill.[PERSON_NAME]"
click at [470, 348] on button "Sign in" at bounding box center [496, 341] width 178 height 28
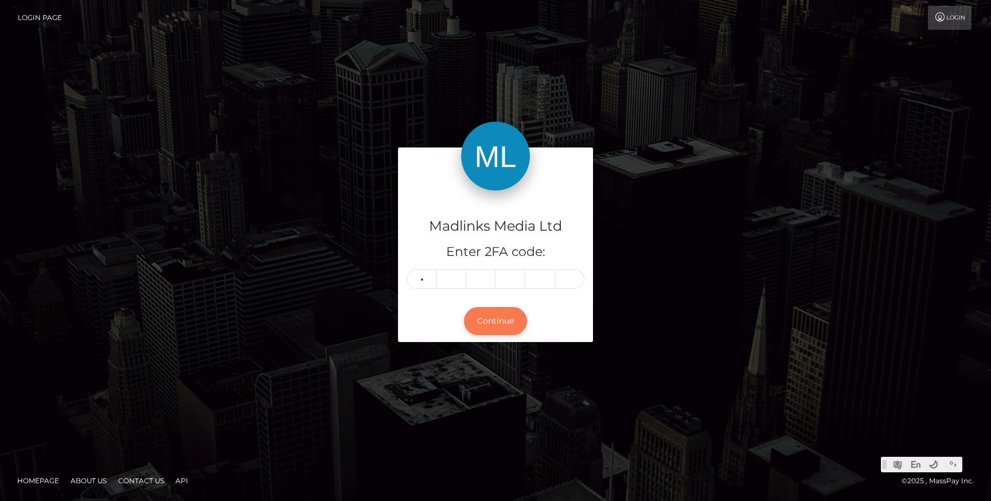
type input "0"
type input "7"
type input "5"
type input "6"
type input "8"
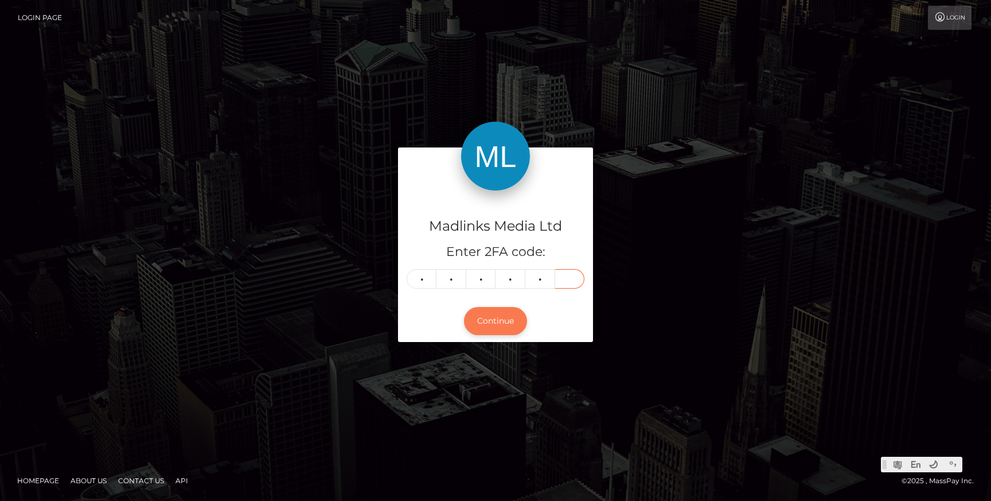
type input "5"
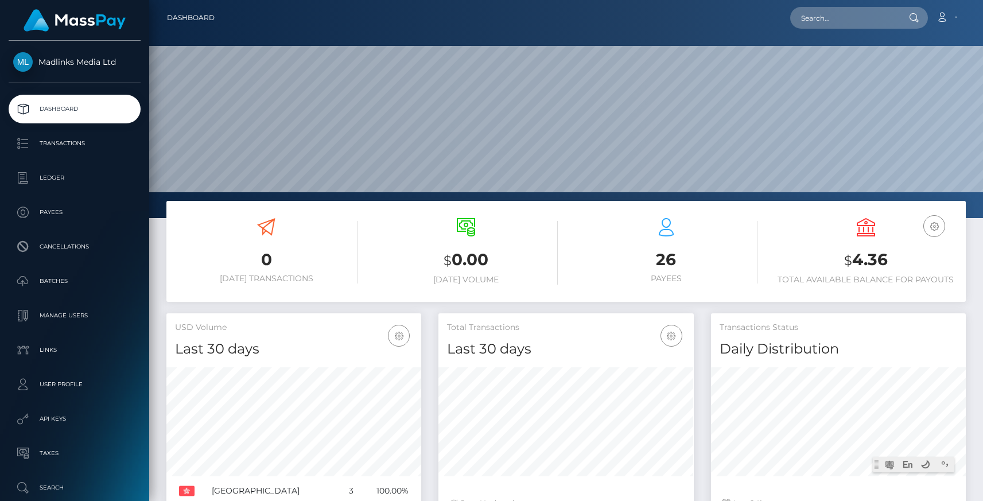
scroll to position [203, 255]
click at [61, 141] on p "Transactions" at bounding box center [74, 143] width 123 height 17
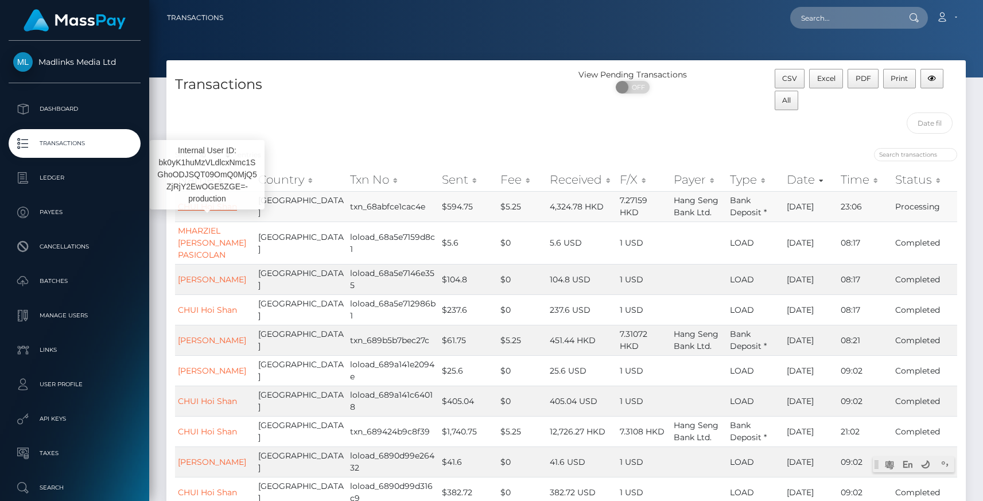
click at [200, 210] on link "CHUI Hoi Shan" at bounding box center [207, 206] width 59 height 10
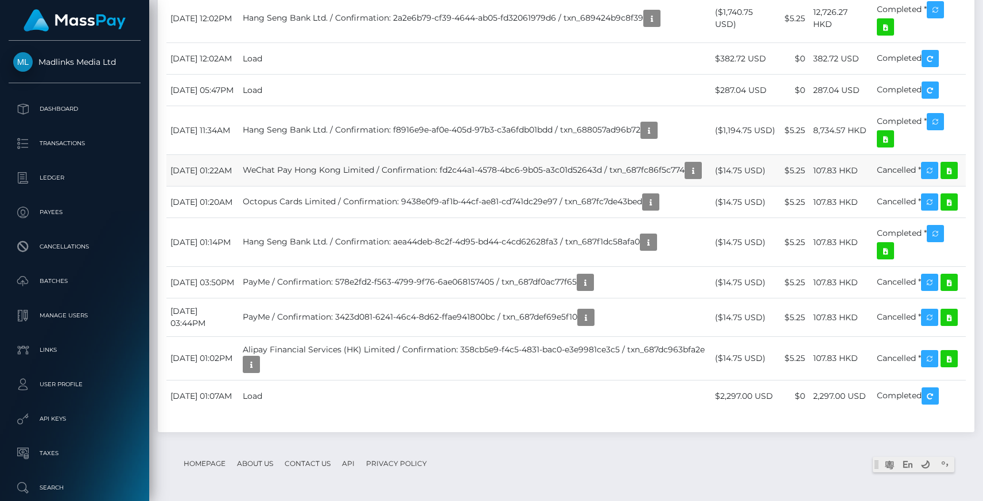
scroll to position [1127, 0]
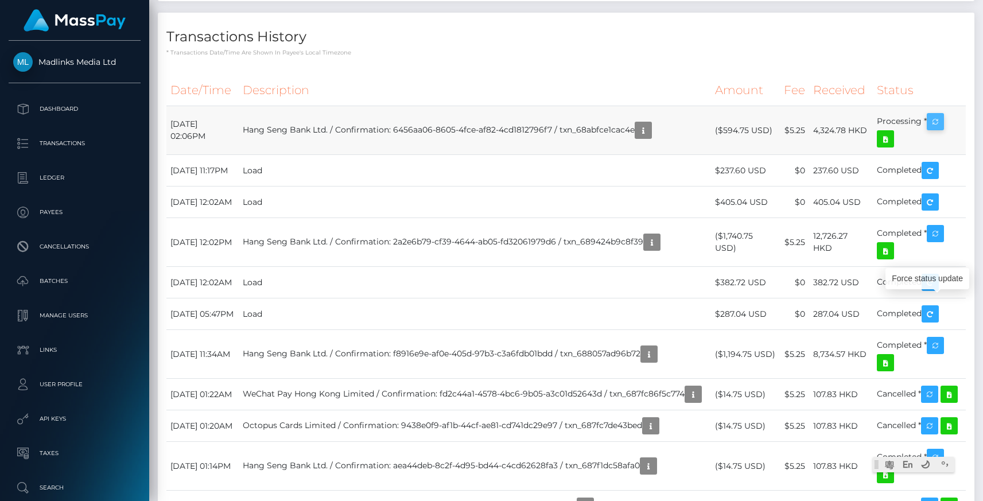
click at [930, 129] on icon "button" at bounding box center [935, 122] width 14 height 14
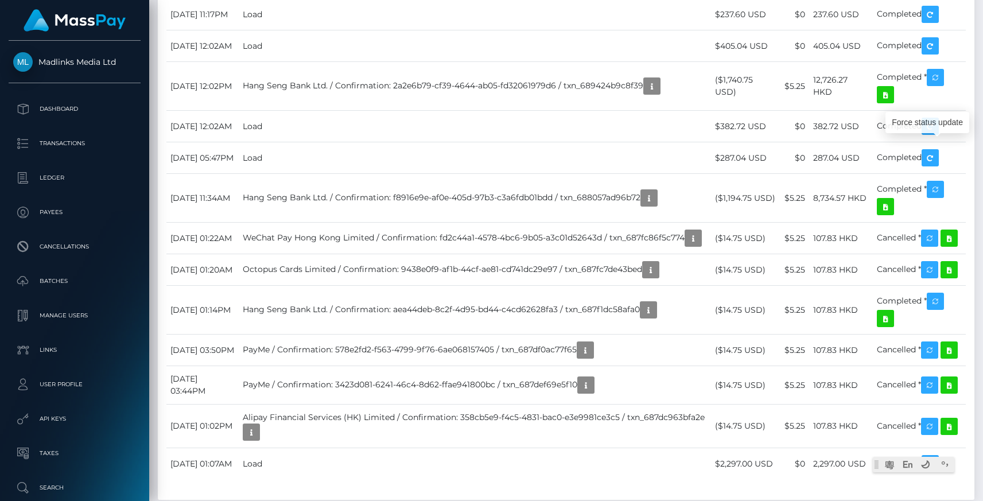
scroll to position [1285, 0]
